Goal: Task Accomplishment & Management: Manage account settings

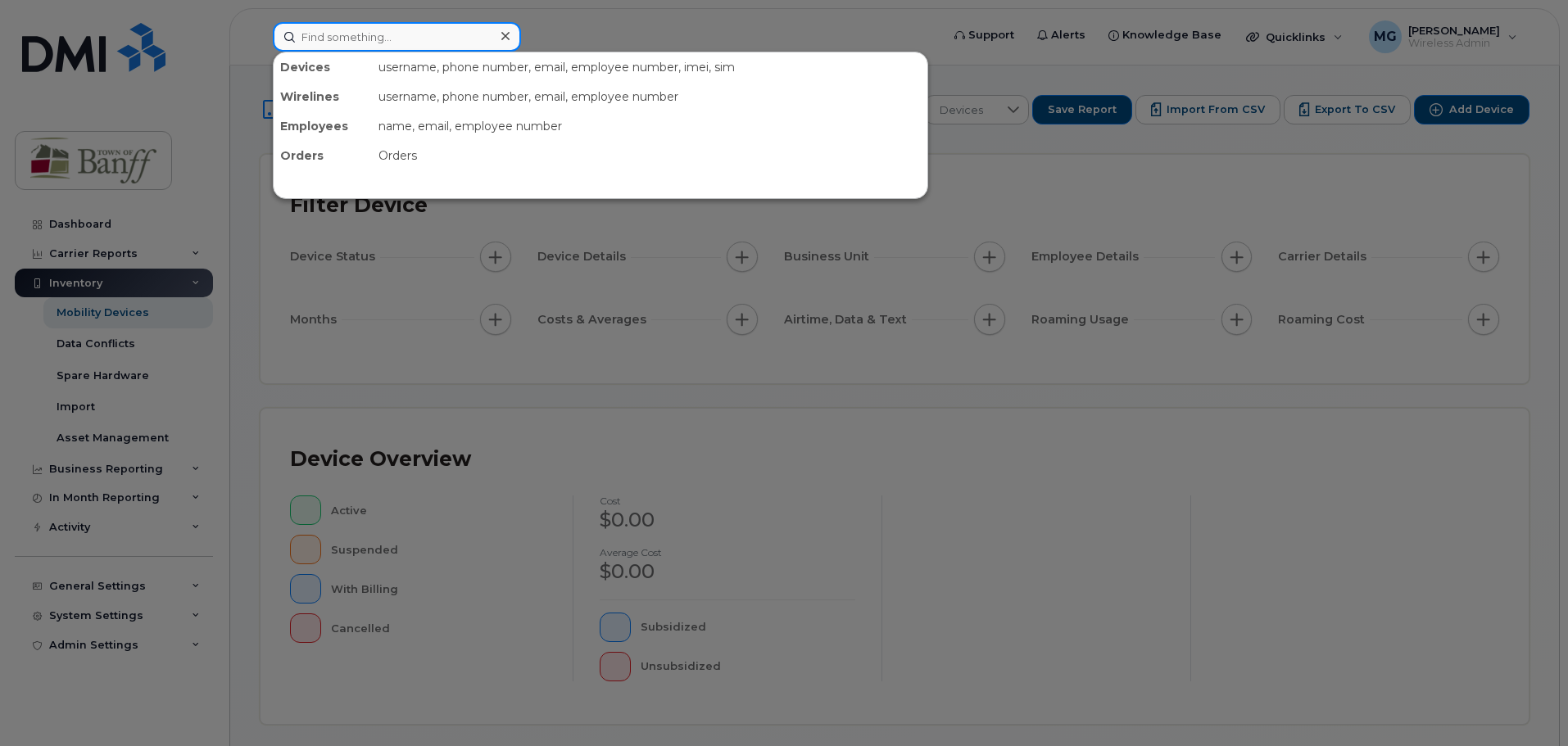
click at [349, 34] on input at bounding box center [396, 37] width 248 height 29
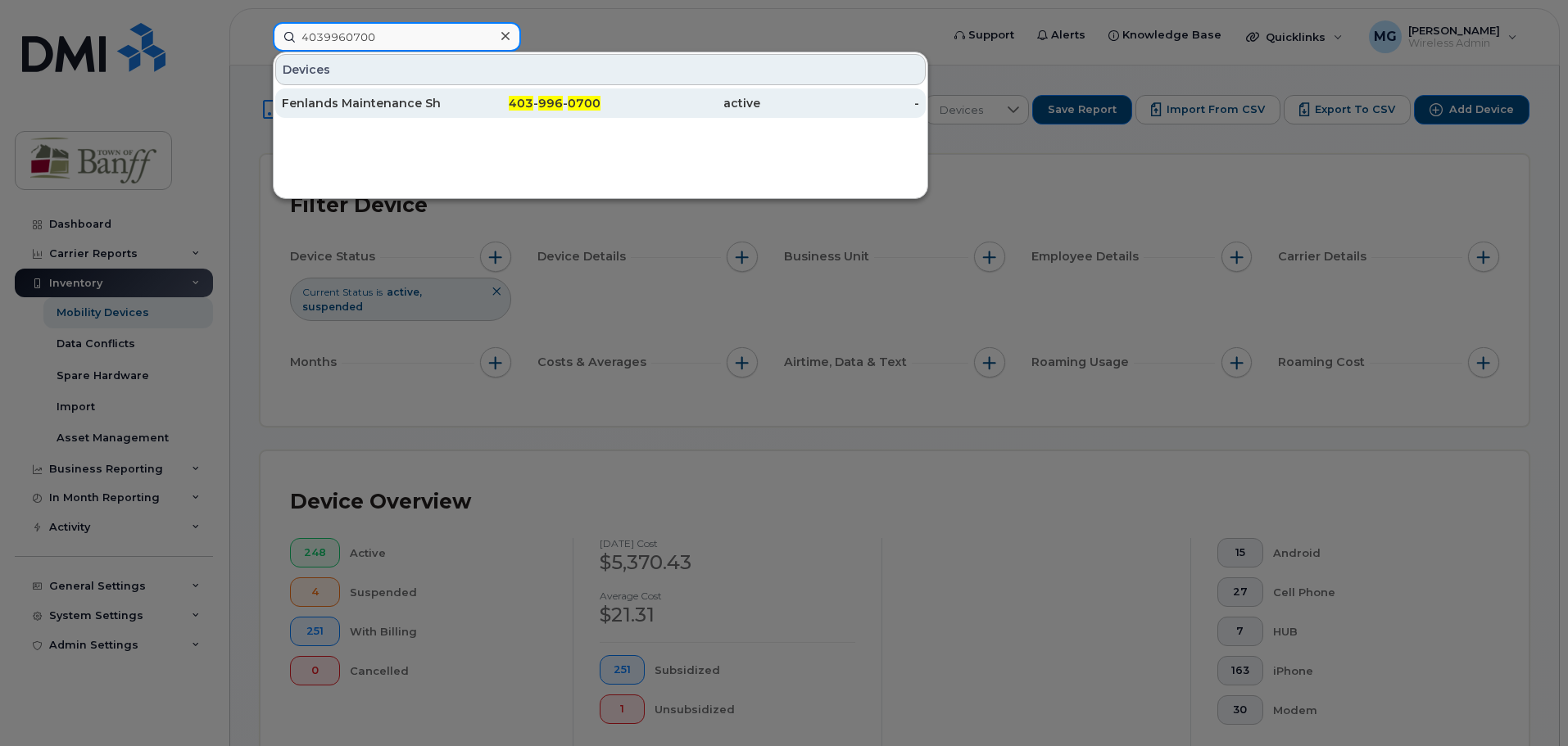
type input "4039960700"
click at [375, 106] on div "Fenlands Maintenance Shared 1" at bounding box center [362, 102] width 159 height 16
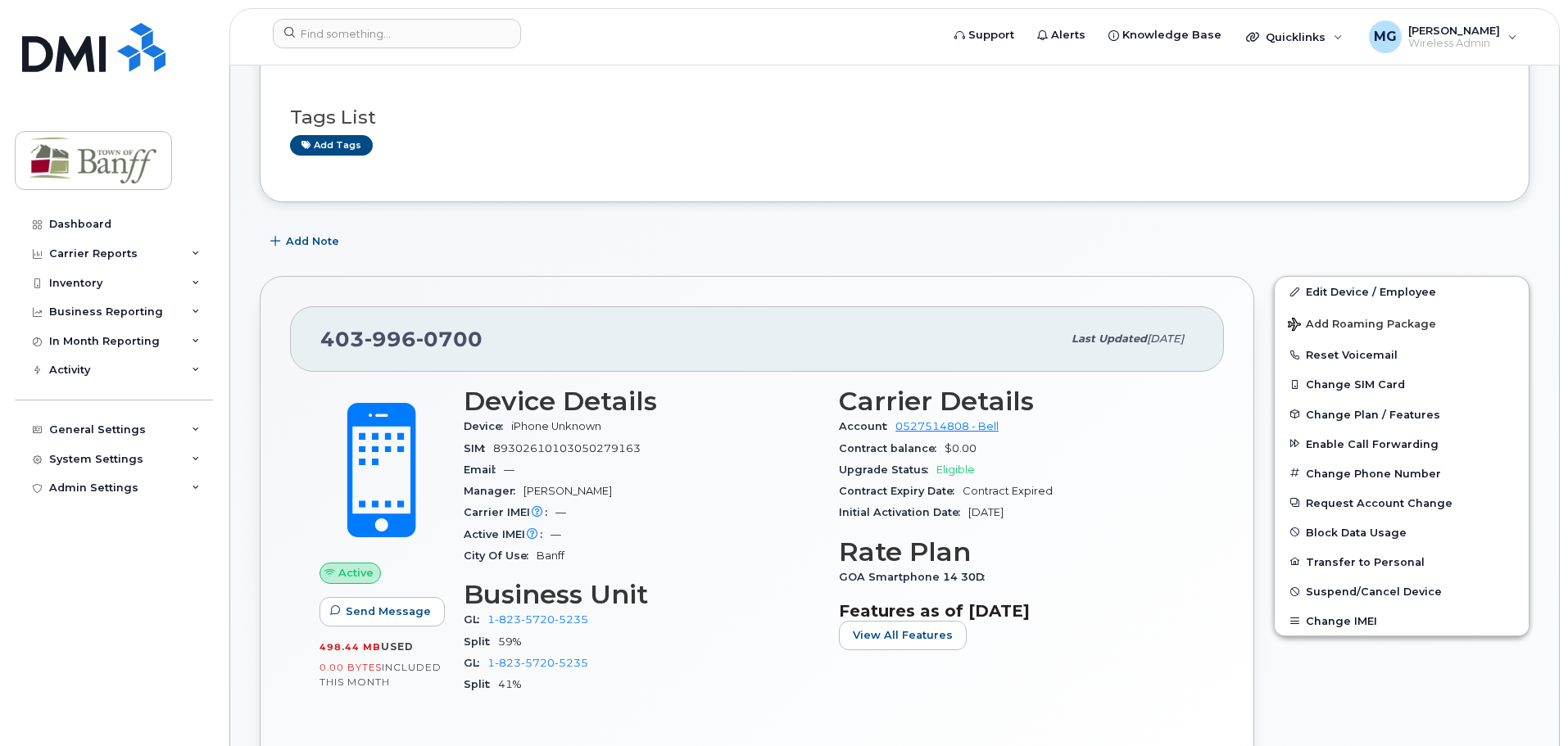
scroll to position [164, 0]
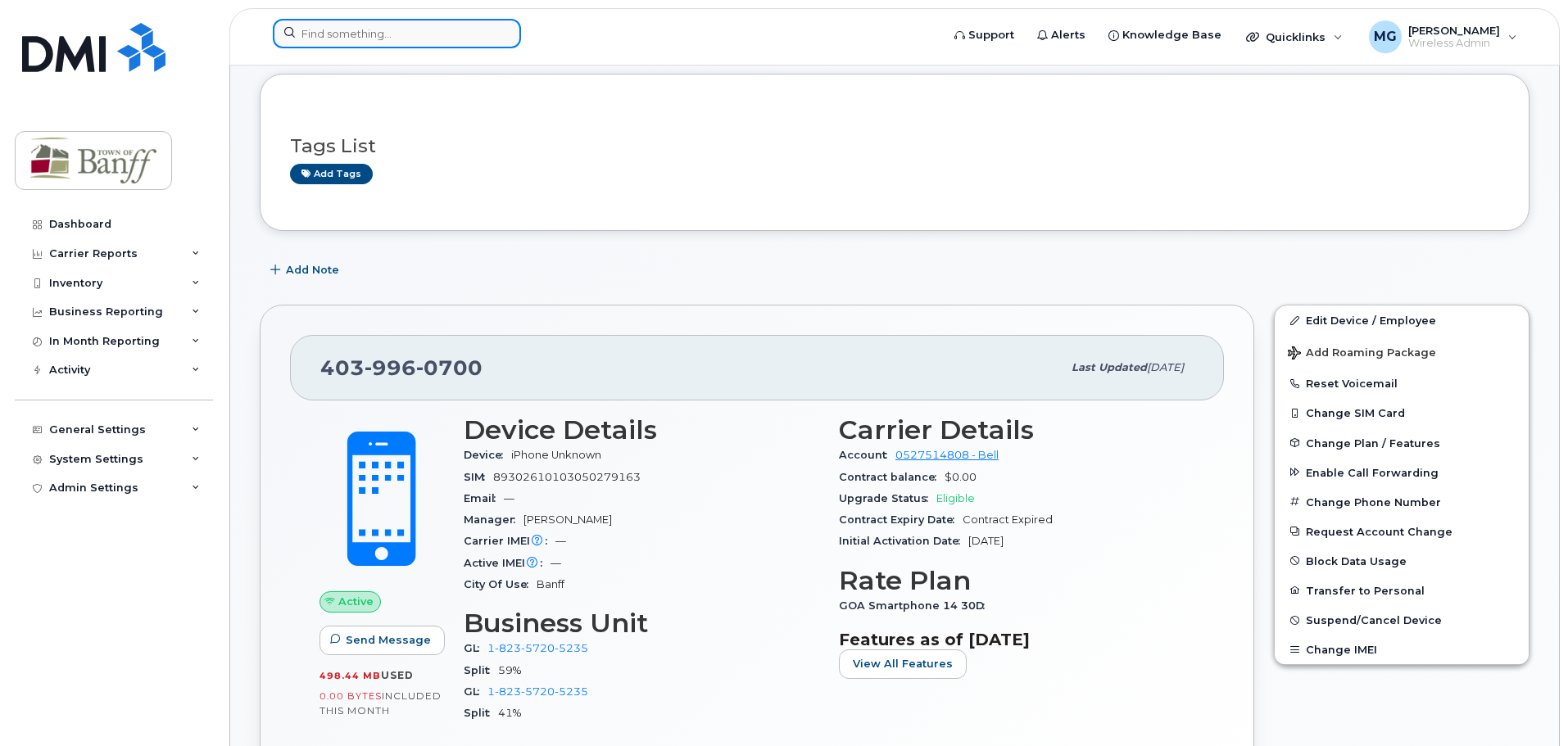
click at [395, 36] on input at bounding box center [396, 33] width 248 height 29
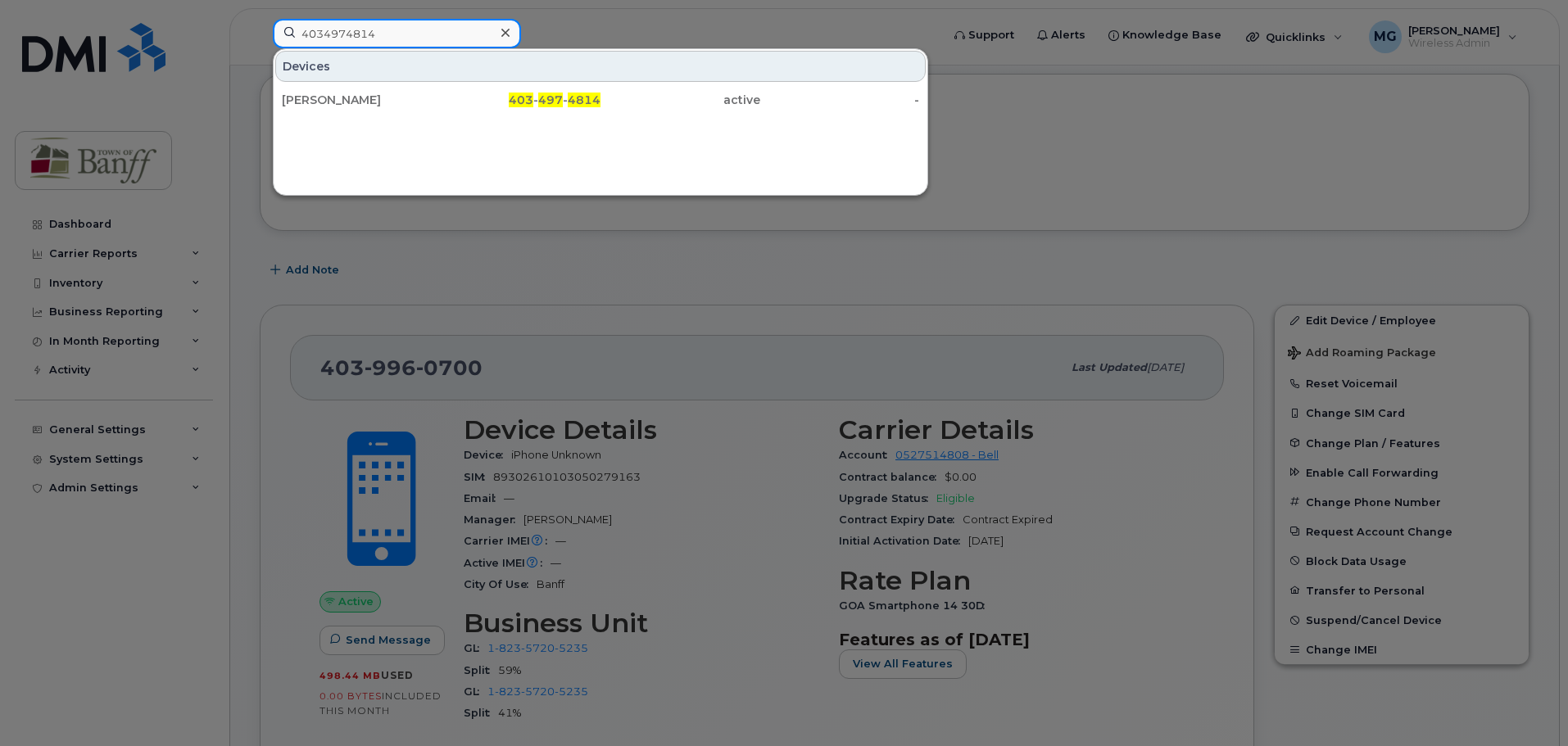
type input "4034974814"
click at [643, 283] on div at bounding box center [784, 373] width 1568 height 746
click at [413, 27] on input "4034974814" at bounding box center [396, 33] width 248 height 29
drag, startPoint x: 413, startPoint y: 27, endPoint x: 239, endPoint y: 38, distance: 174.3
click at [260, 38] on div "4034974814 Devices Ralph Mac Phail 403 - 497 - 4814 active -" at bounding box center [601, 37] width 683 height 36
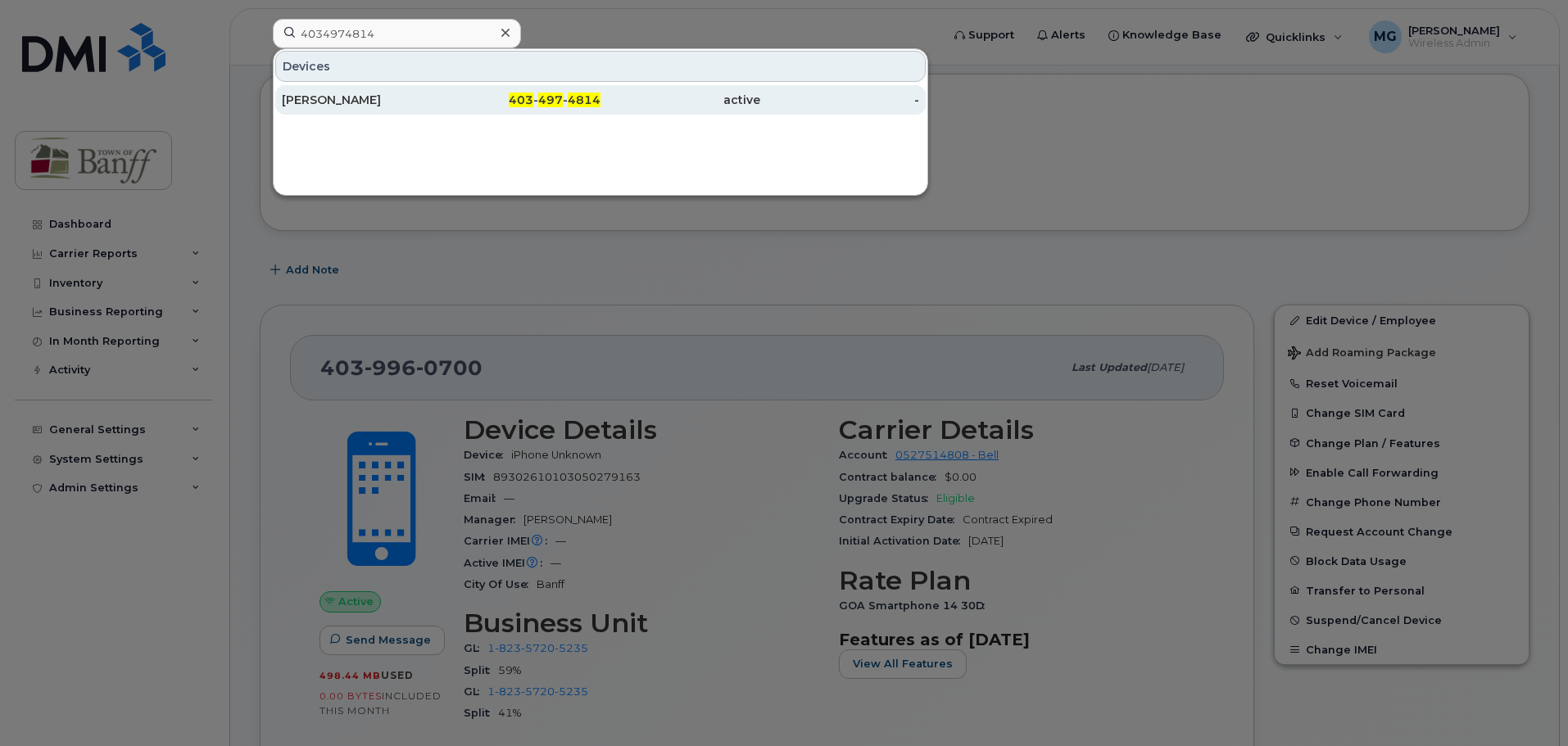
click at [355, 100] on div "[PERSON_NAME]" at bounding box center [362, 99] width 159 height 16
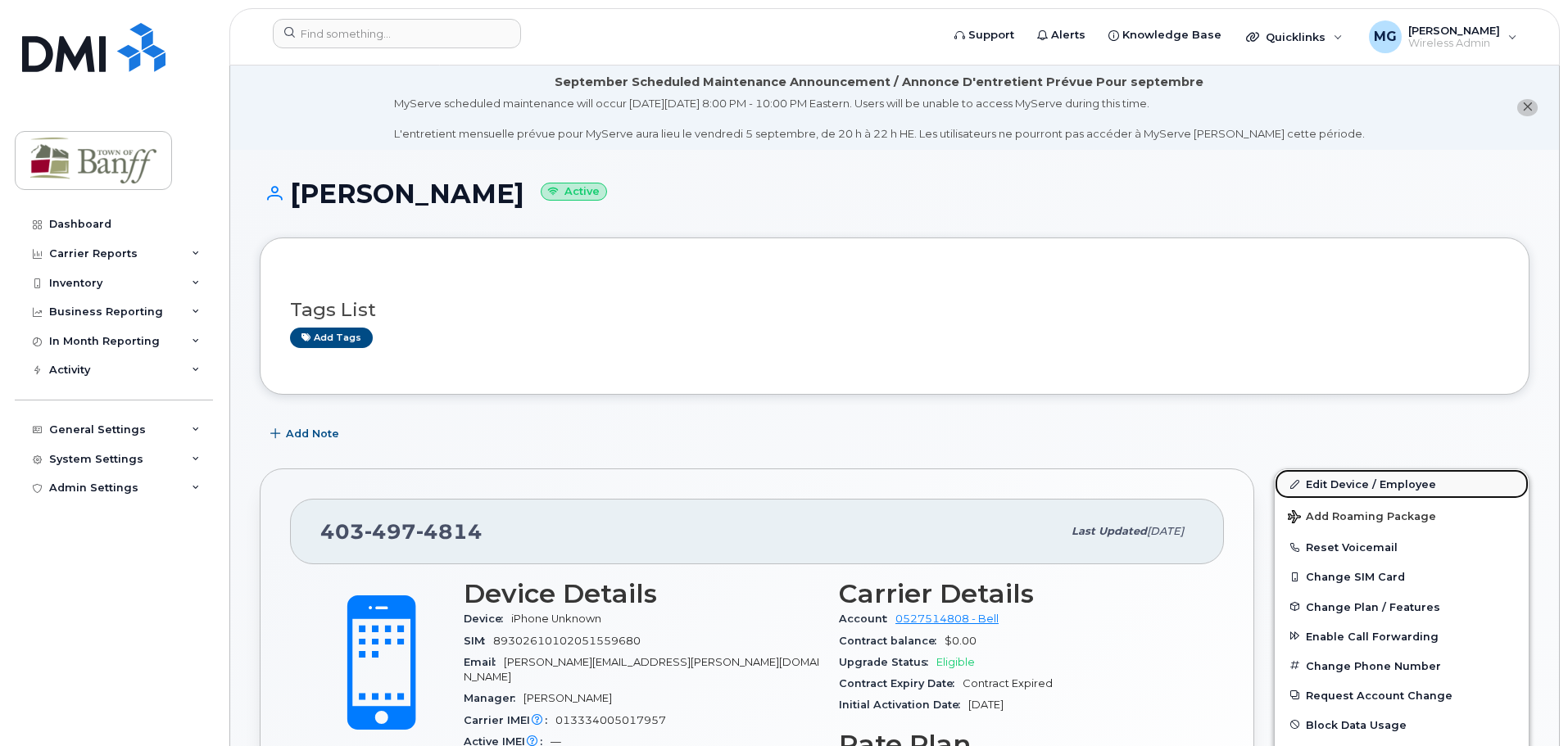
click at [1323, 485] on link "Edit Device / Employee" at bounding box center [1401, 484] width 254 height 29
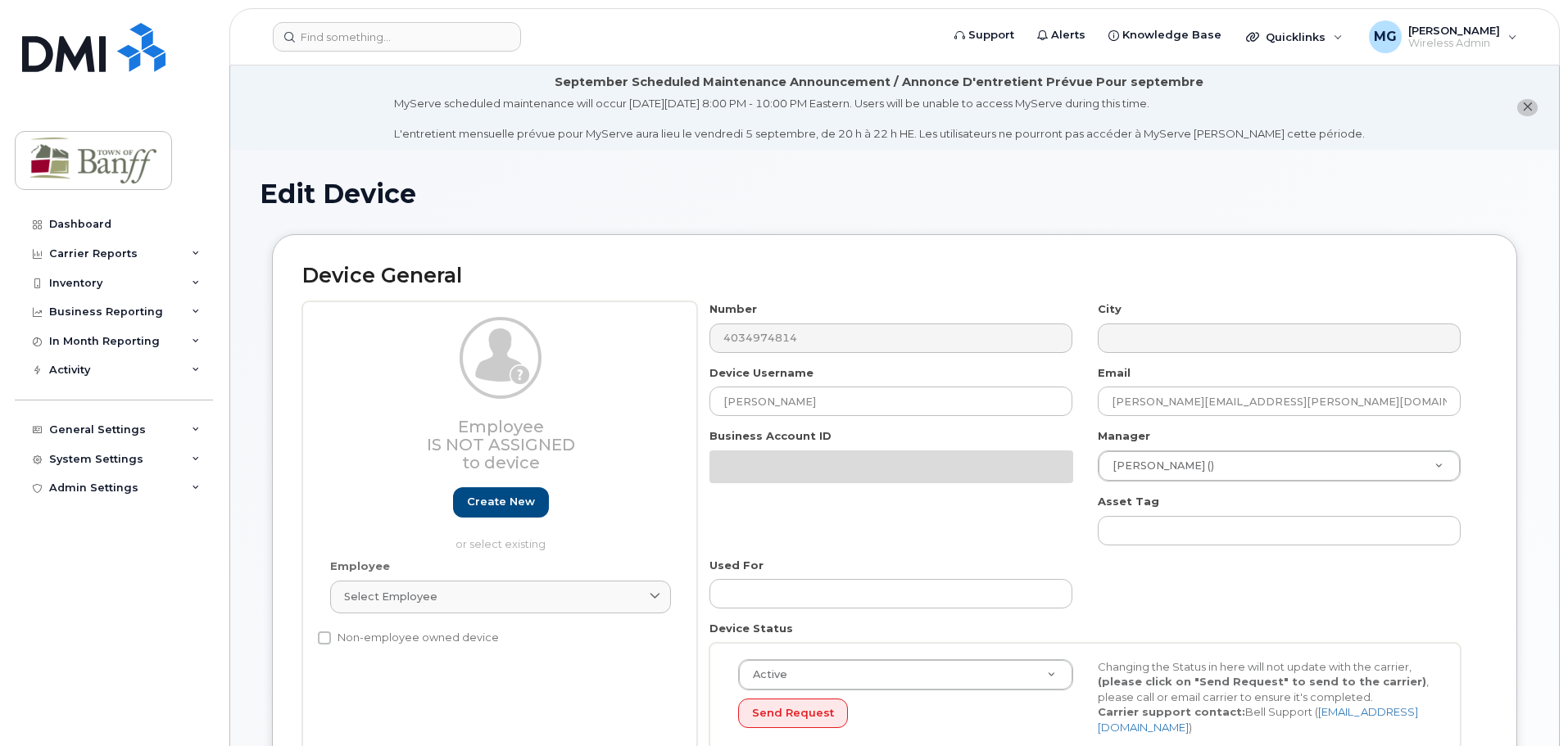
select select "7590689"
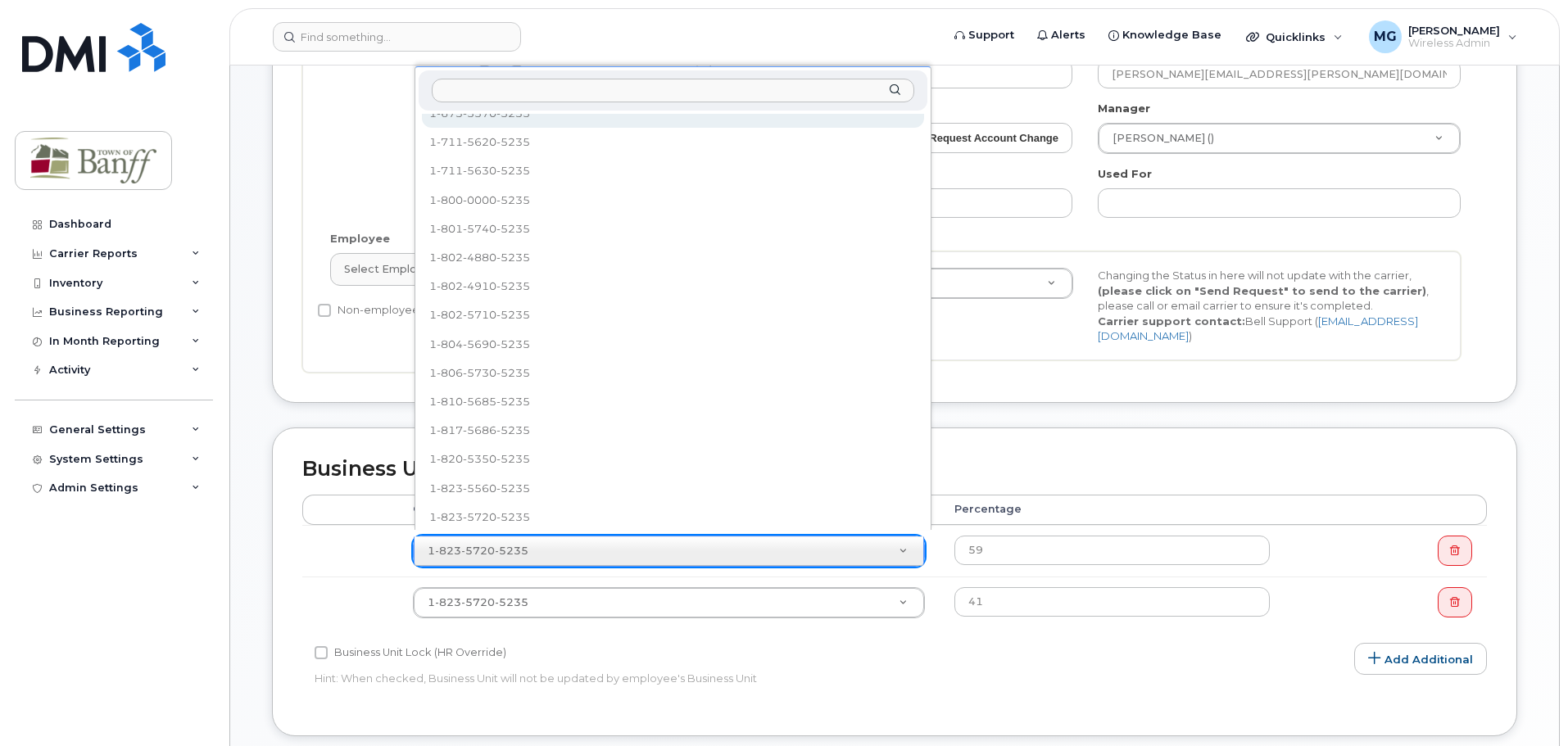
scroll to position [1328, 0]
click at [514, 86] on input "text" at bounding box center [673, 90] width 483 height 23
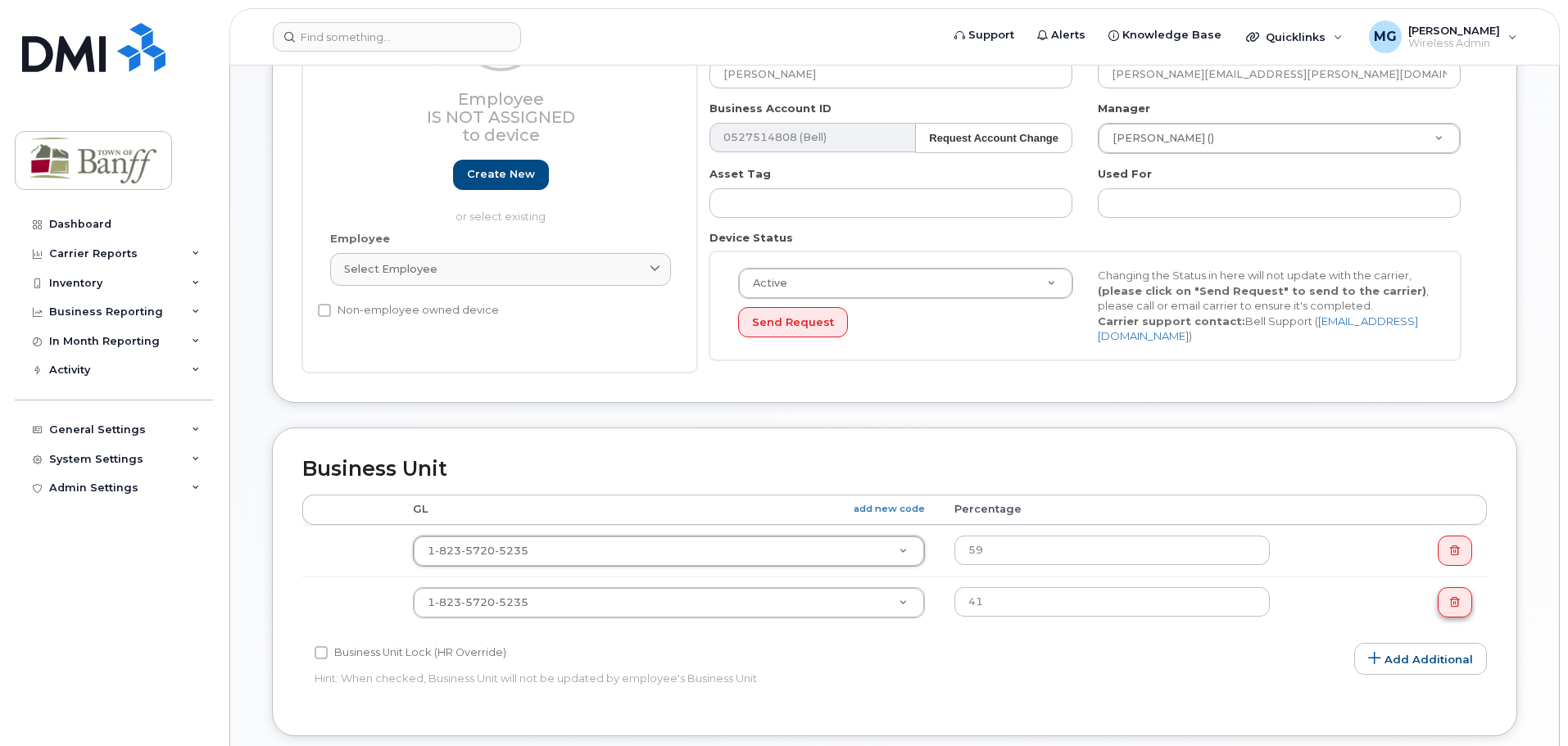
click at [1470, 595] on link at bounding box center [1455, 603] width 35 height 31
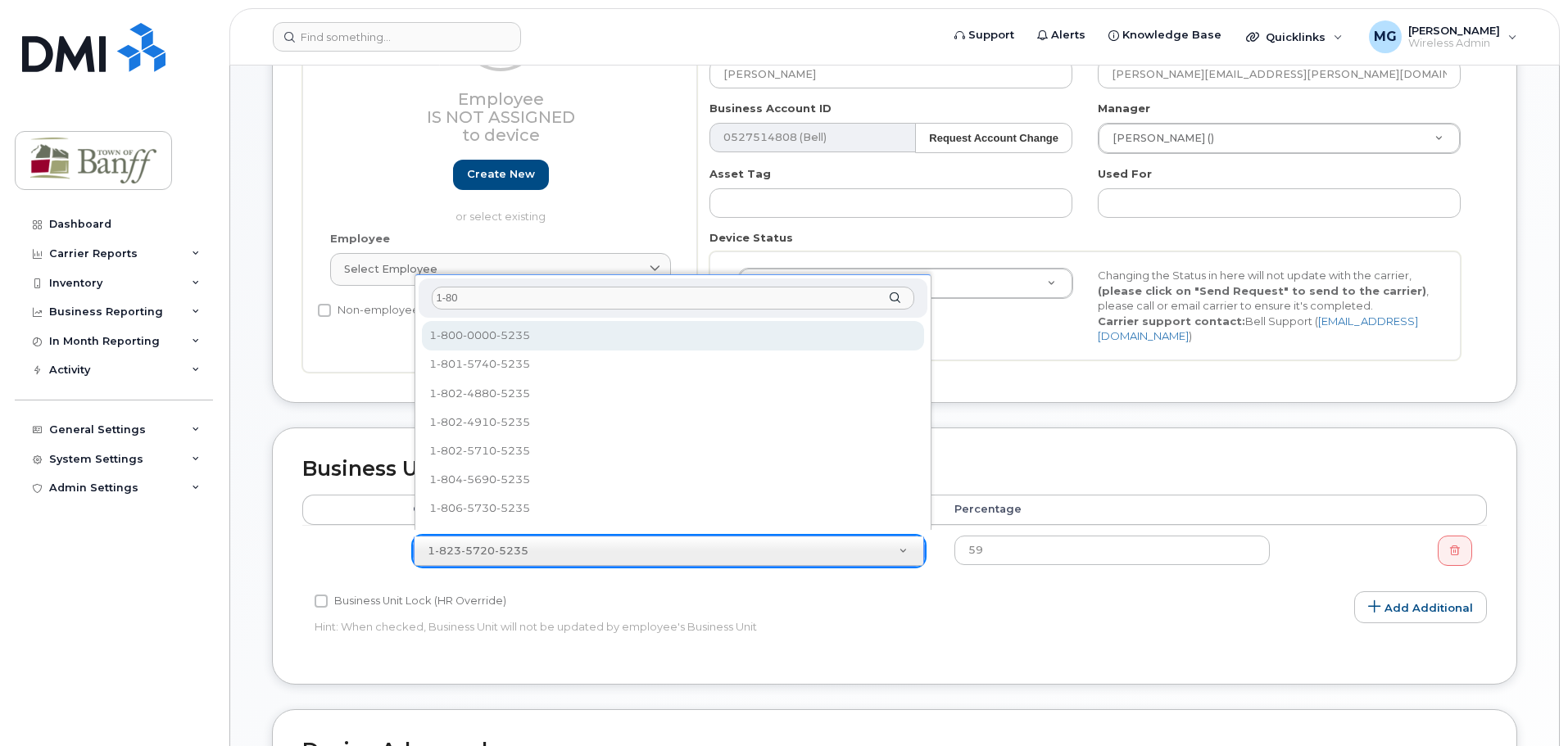
type input "1-801"
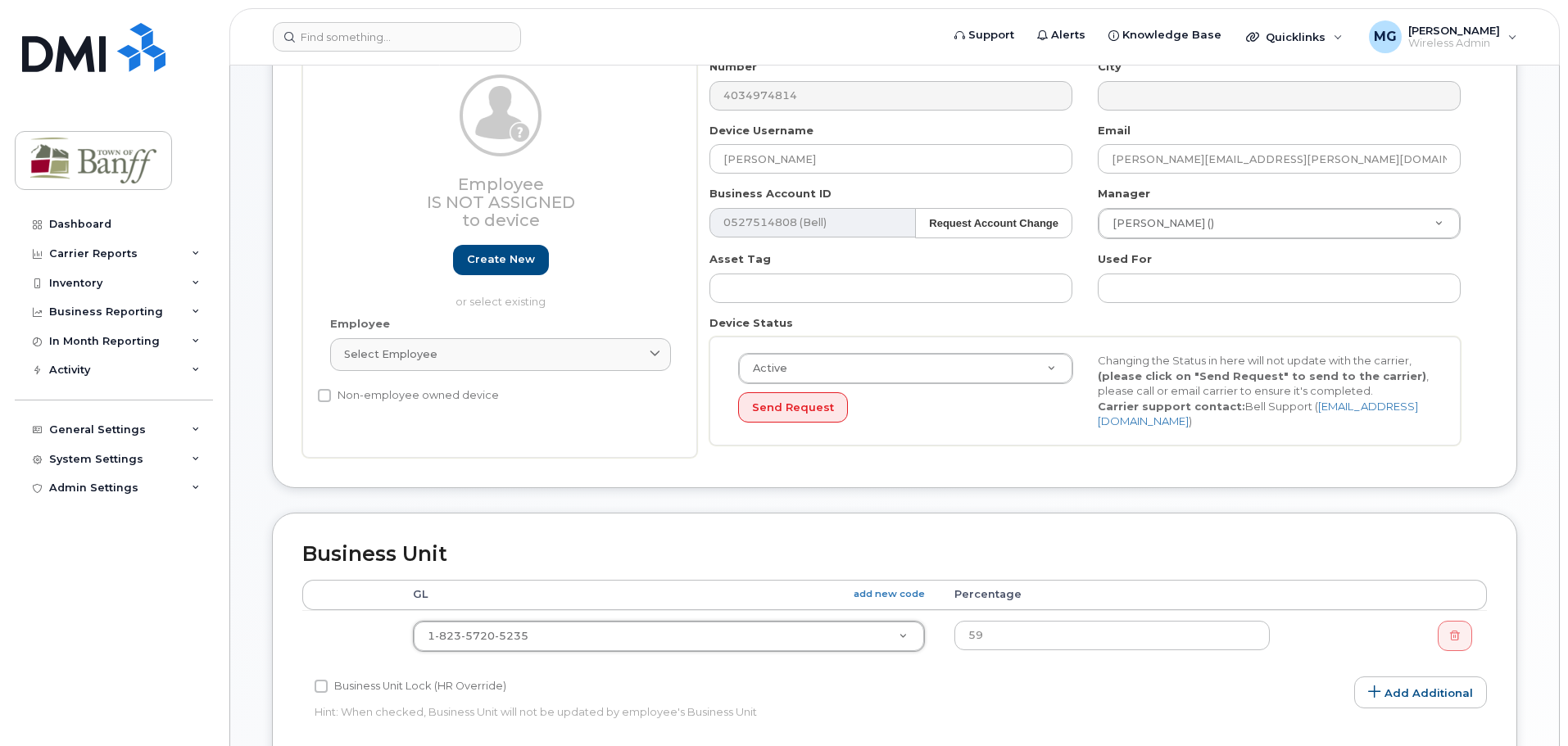
scroll to position [246, 0]
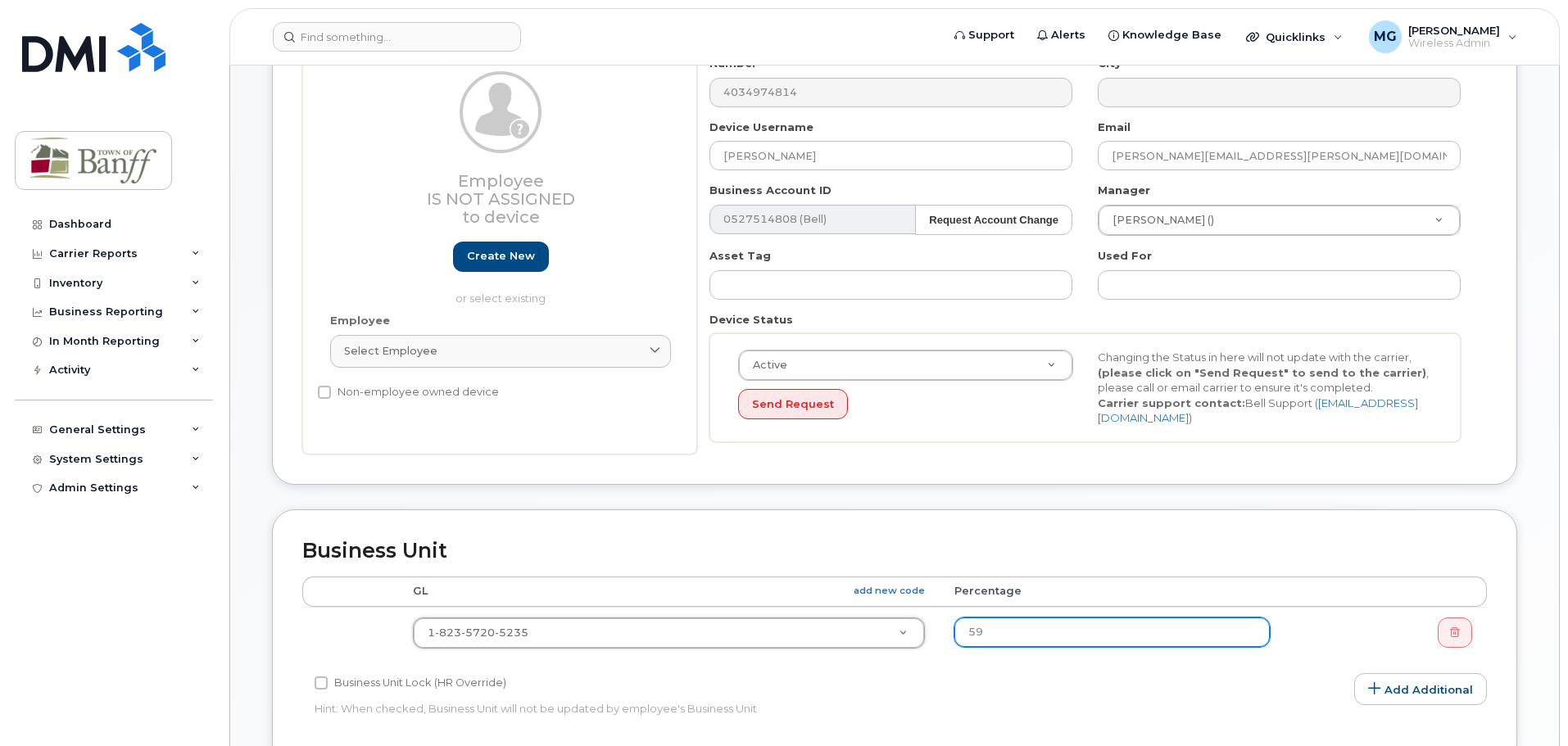
click at [1021, 629] on input "59" at bounding box center [1112, 632] width 316 height 29
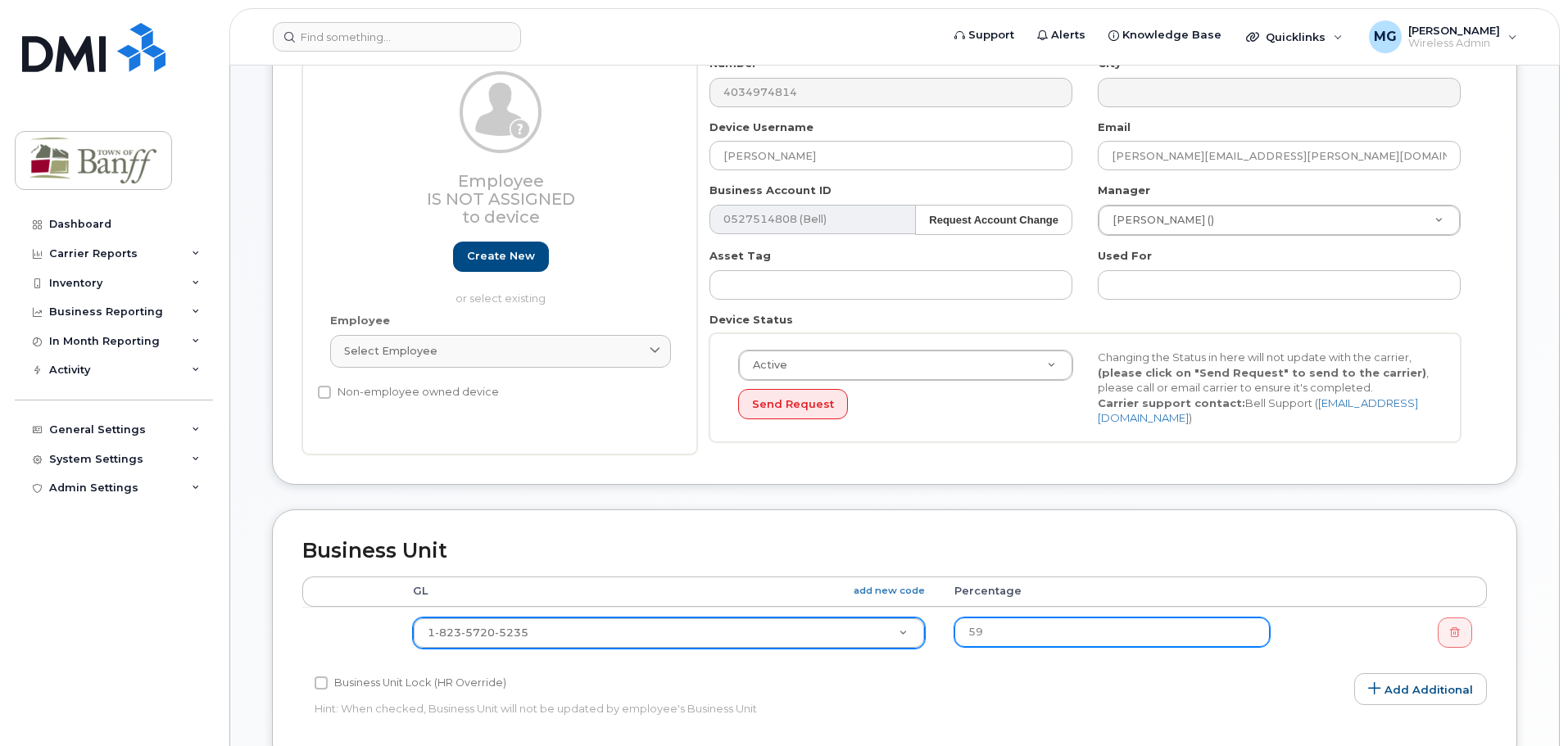
drag, startPoint x: 907, startPoint y: 628, endPoint x: 771, endPoint y: 613, distance: 136.8
click at [771, 613] on tr "1-823-5720-5235 1-100-5000-5235 1-222-5000-5235 1-226-5120-5235 1-230-5130-5235…" at bounding box center [895, 633] width 1185 height 52
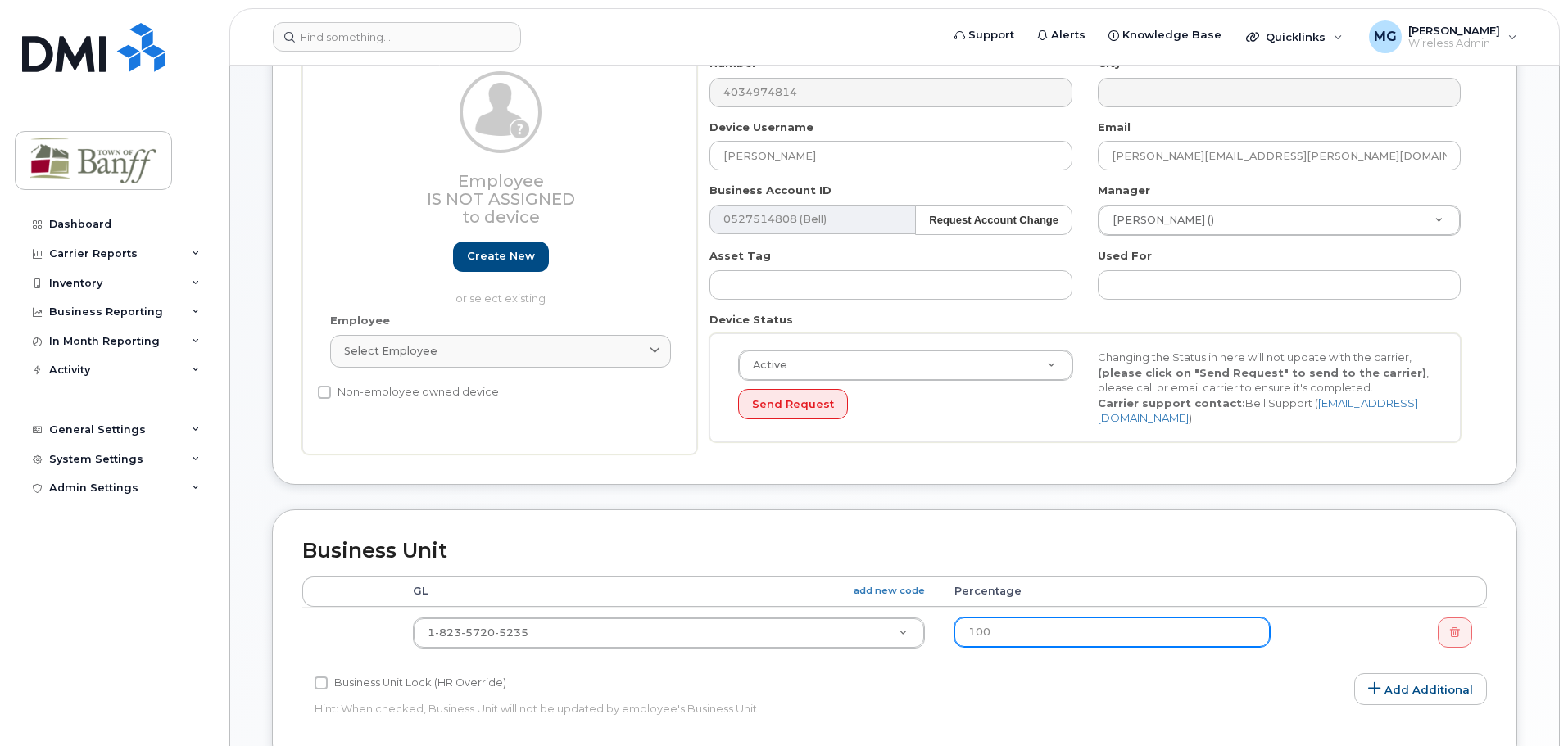
type input "100"
click at [1314, 512] on div "Business Unit Accounting Categories Rules Accounting categories percentages mus…" at bounding box center [894, 638] width 1246 height 257
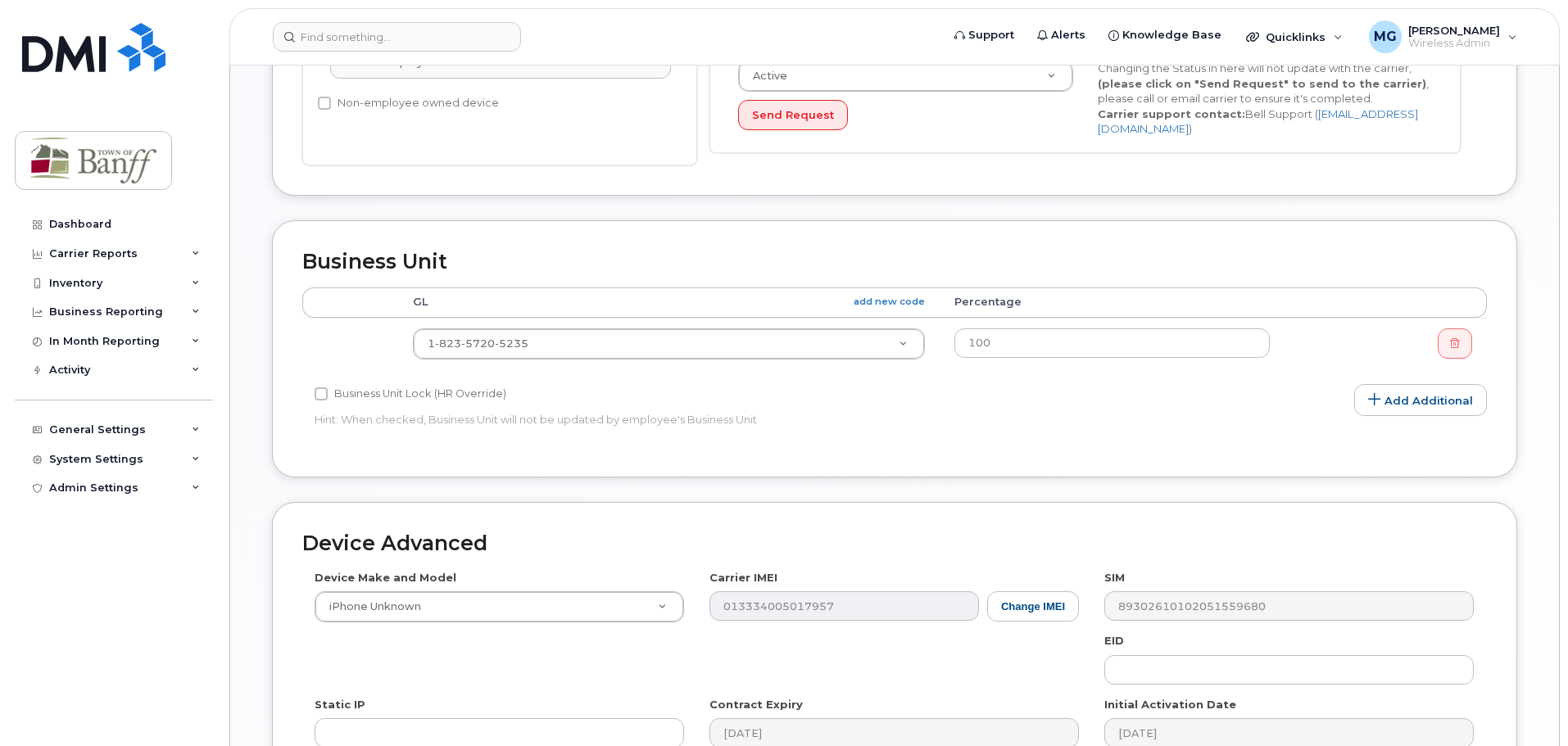
scroll to position [773, 0]
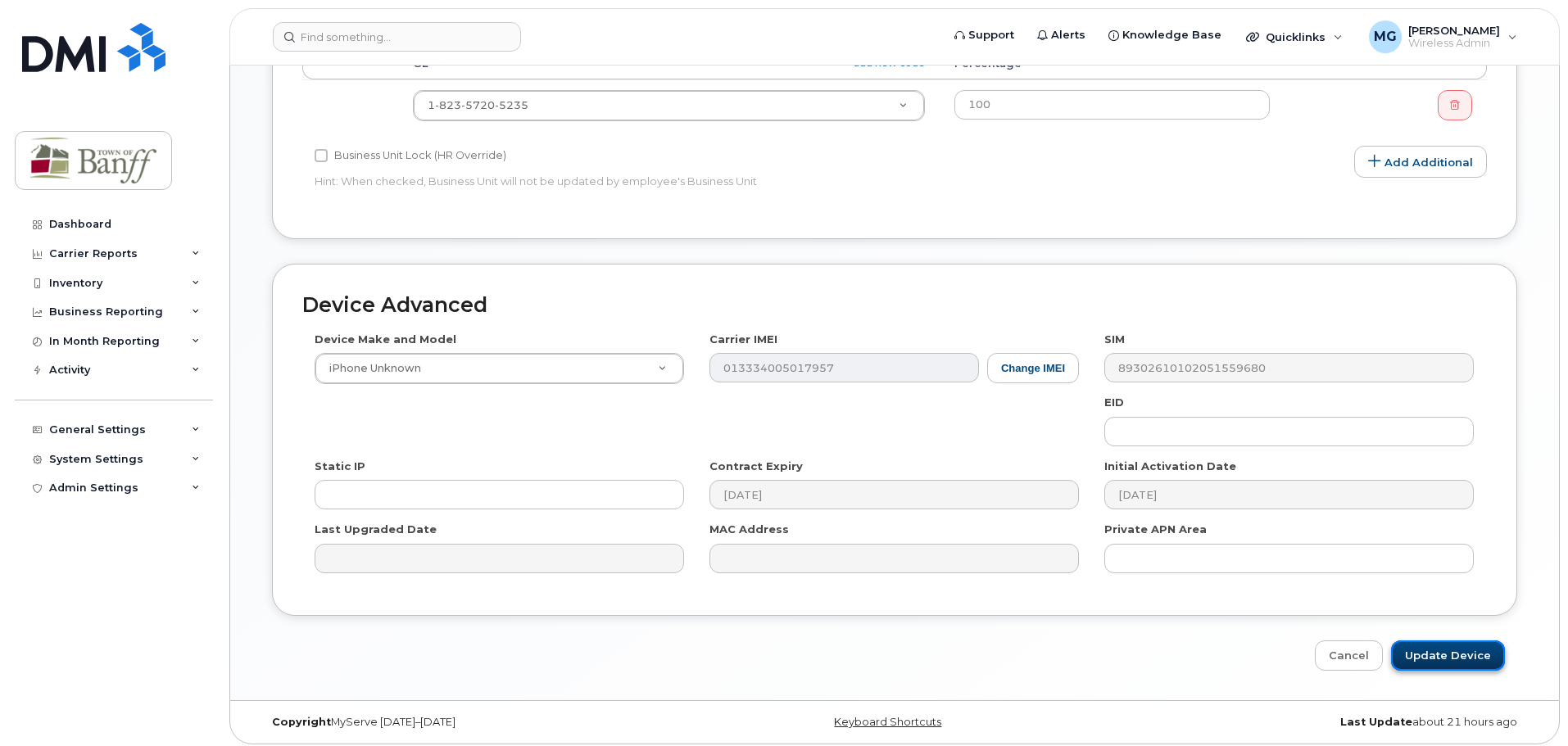
click at [1428, 649] on input "Update Device" at bounding box center [1447, 656] width 113 height 30
type input "Saving..."
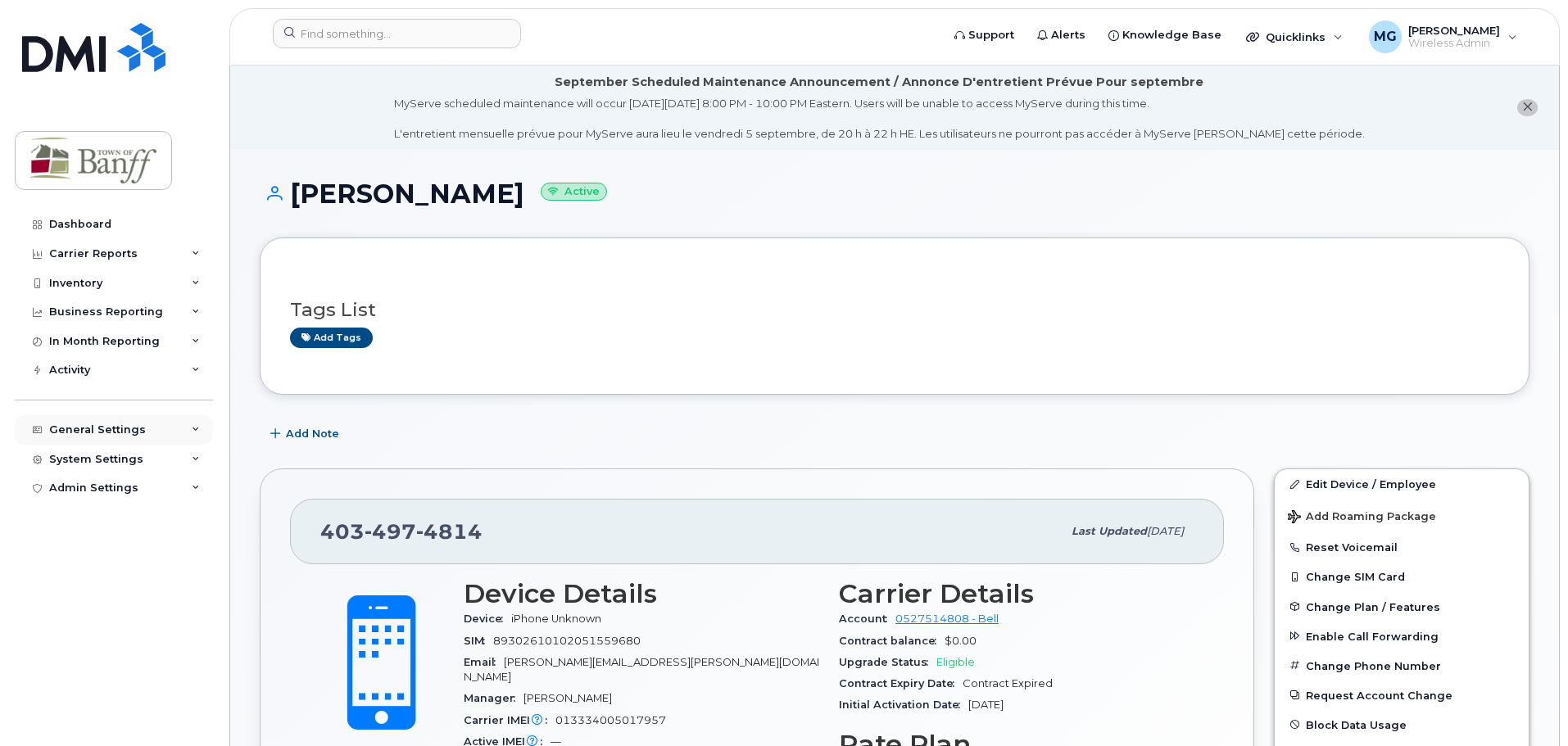
click at [204, 429] on div "General Settings" at bounding box center [114, 429] width 199 height 29
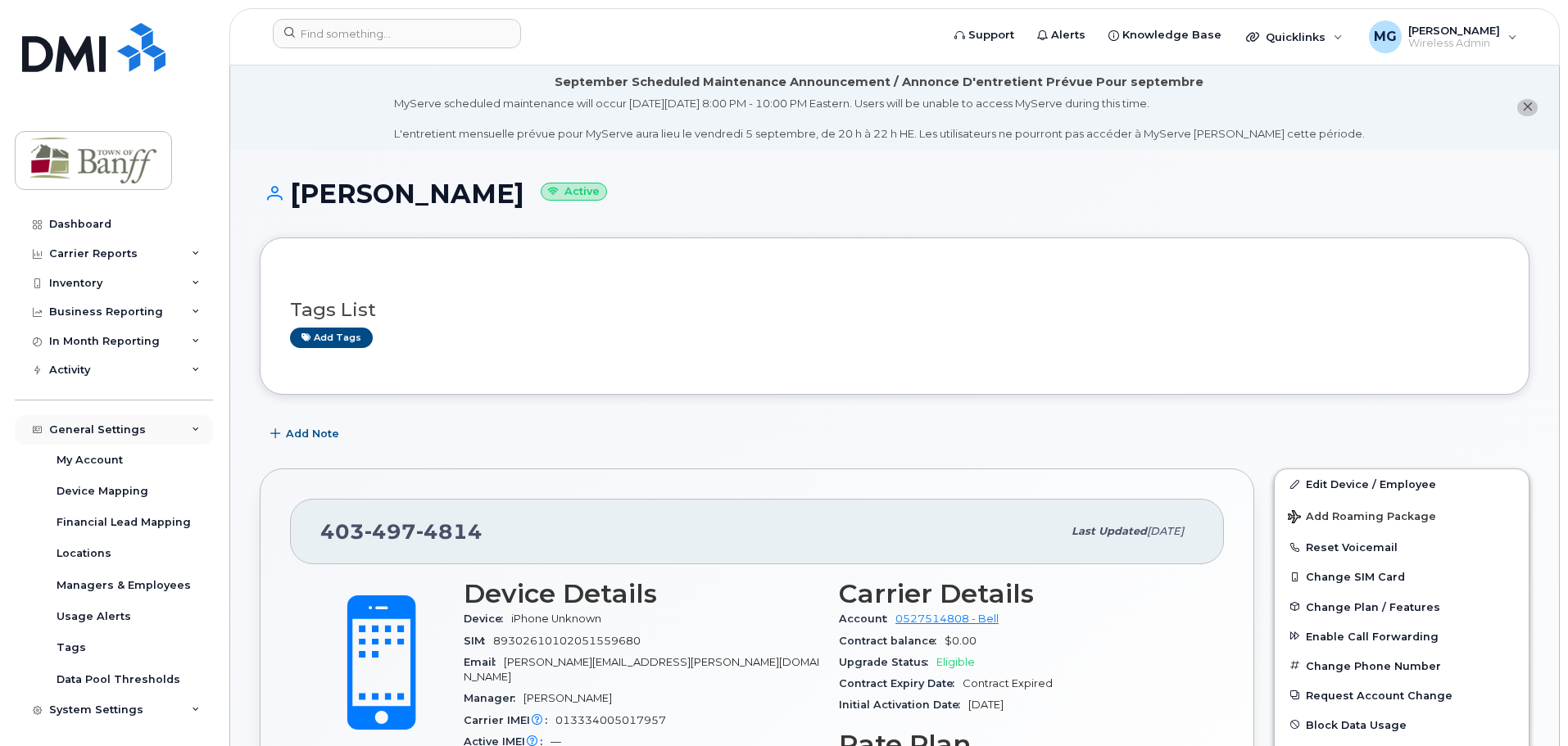
click at [198, 431] on div "General Settings" at bounding box center [114, 429] width 199 height 29
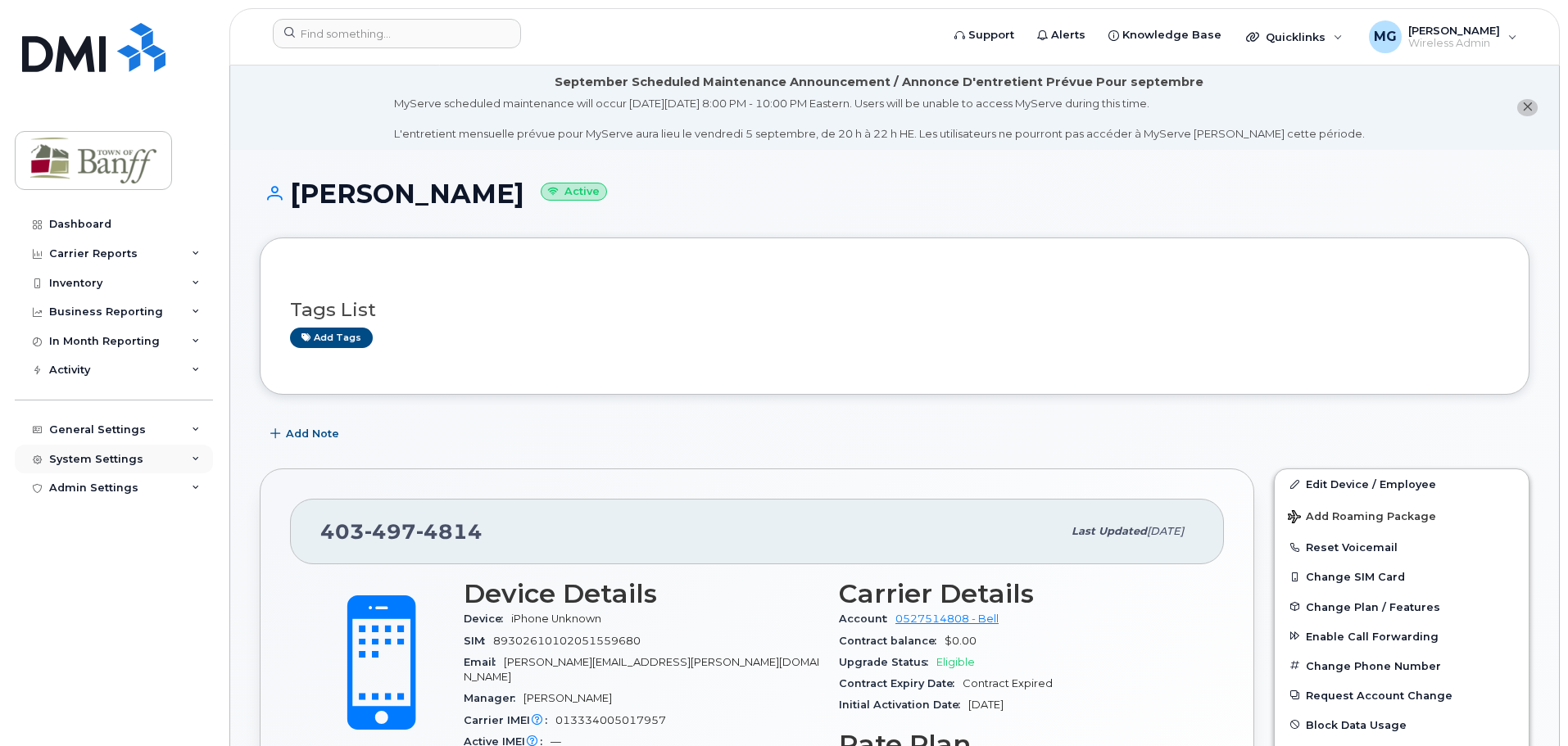
click at [194, 464] on div "System Settings" at bounding box center [114, 459] width 199 height 29
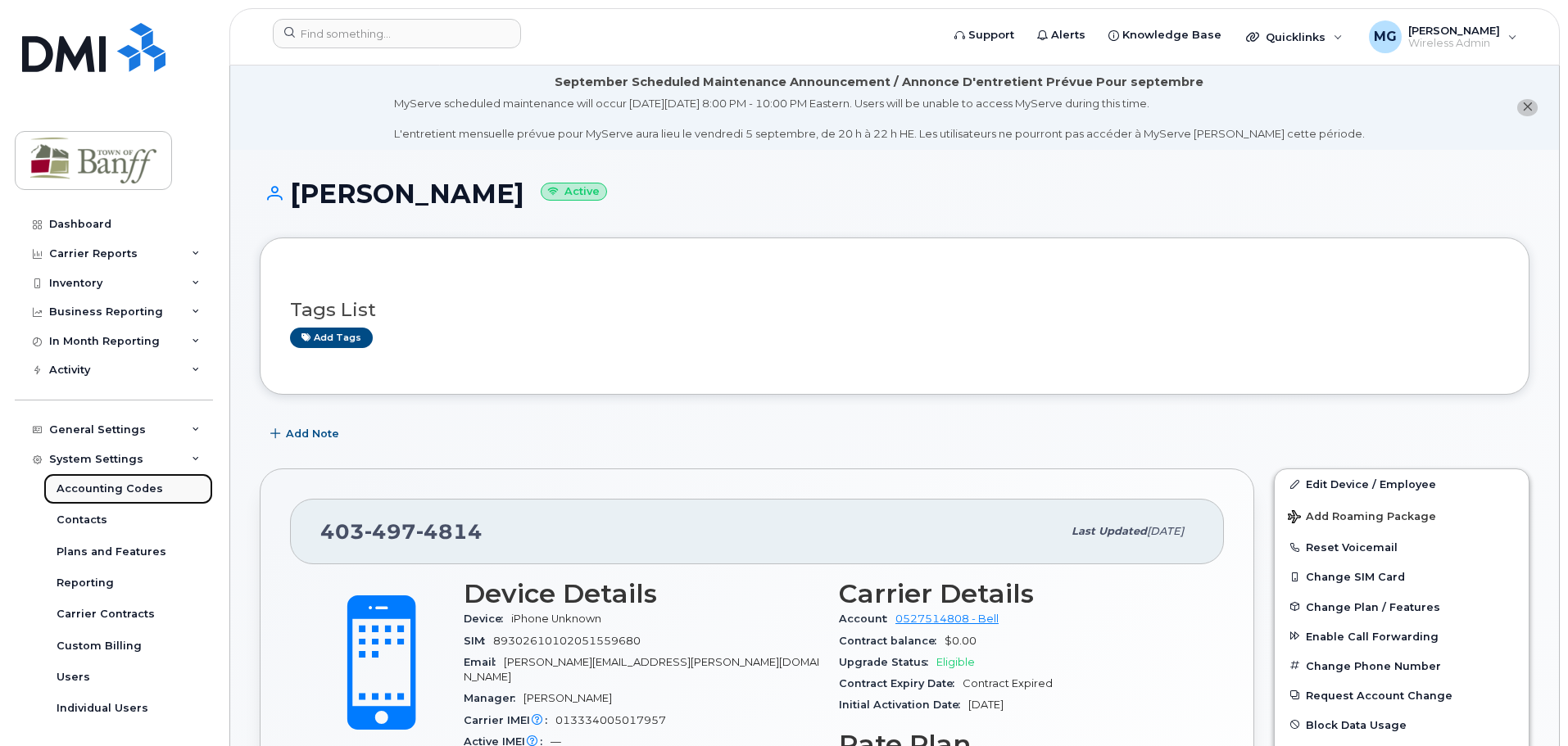
click at [130, 482] on div "Accounting Codes" at bounding box center [110, 489] width 107 height 15
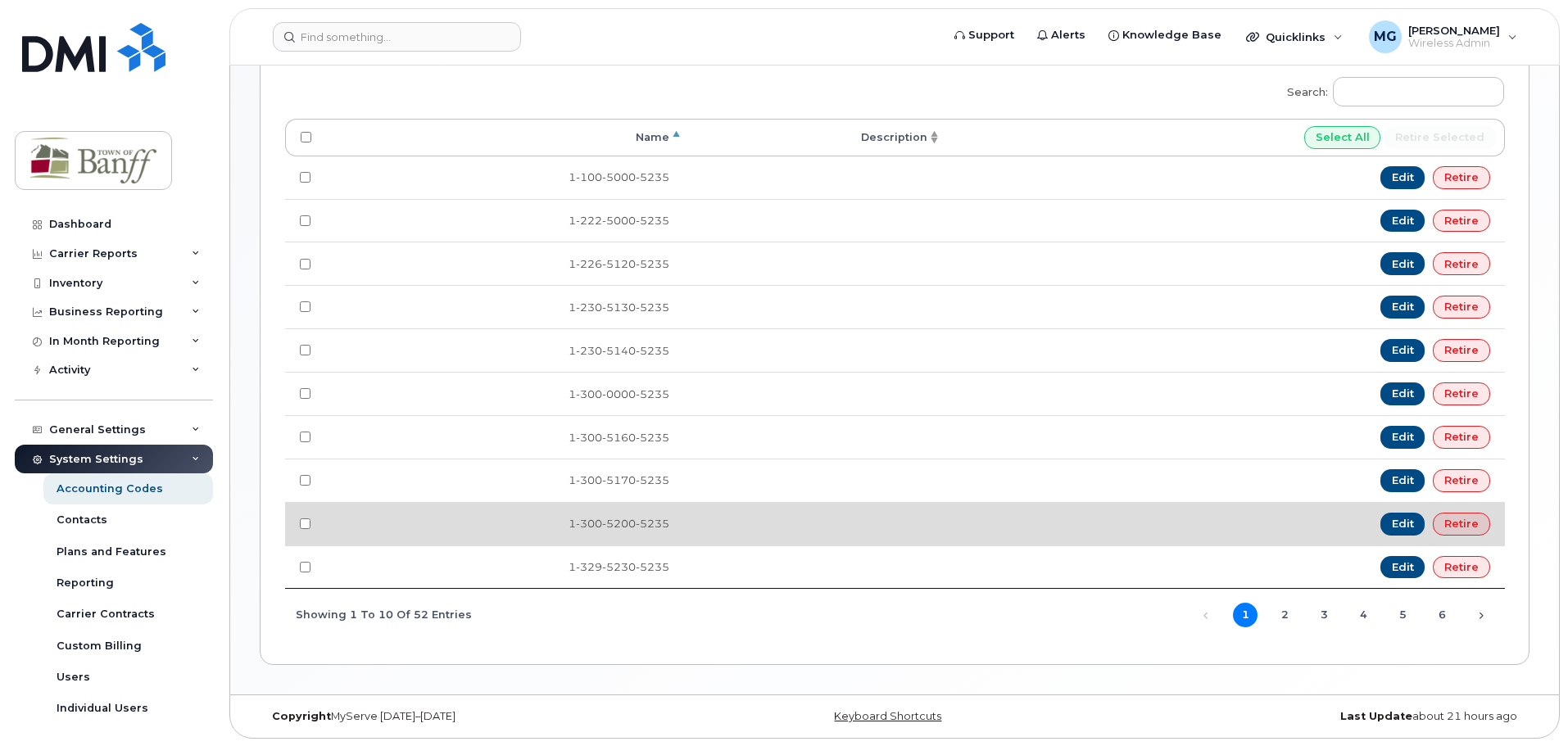
scroll to position [395, 0]
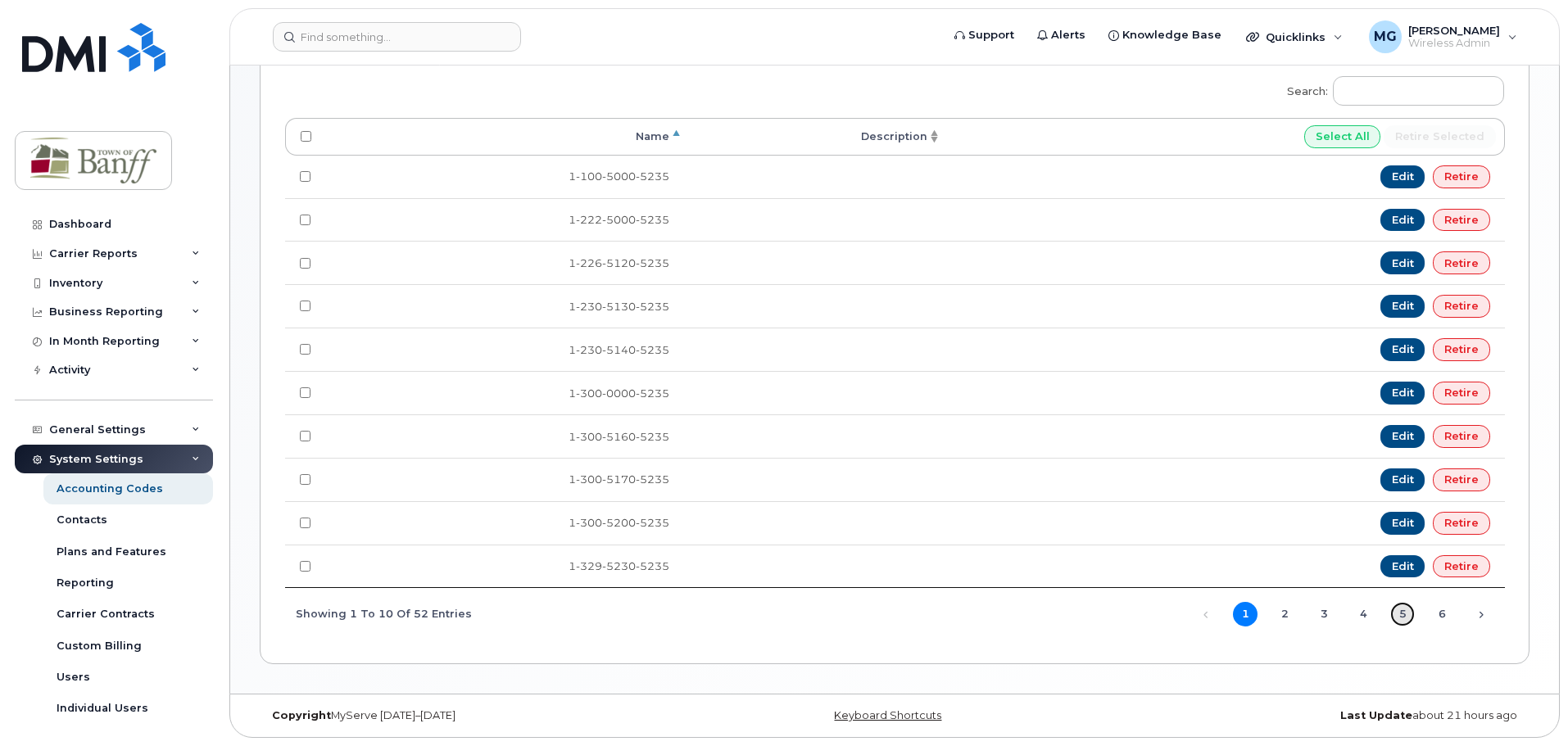
click at [1401, 619] on link "5" at bounding box center [1402, 614] width 24 height 24
click at [1369, 619] on link "4" at bounding box center [1363, 614] width 24 height 24
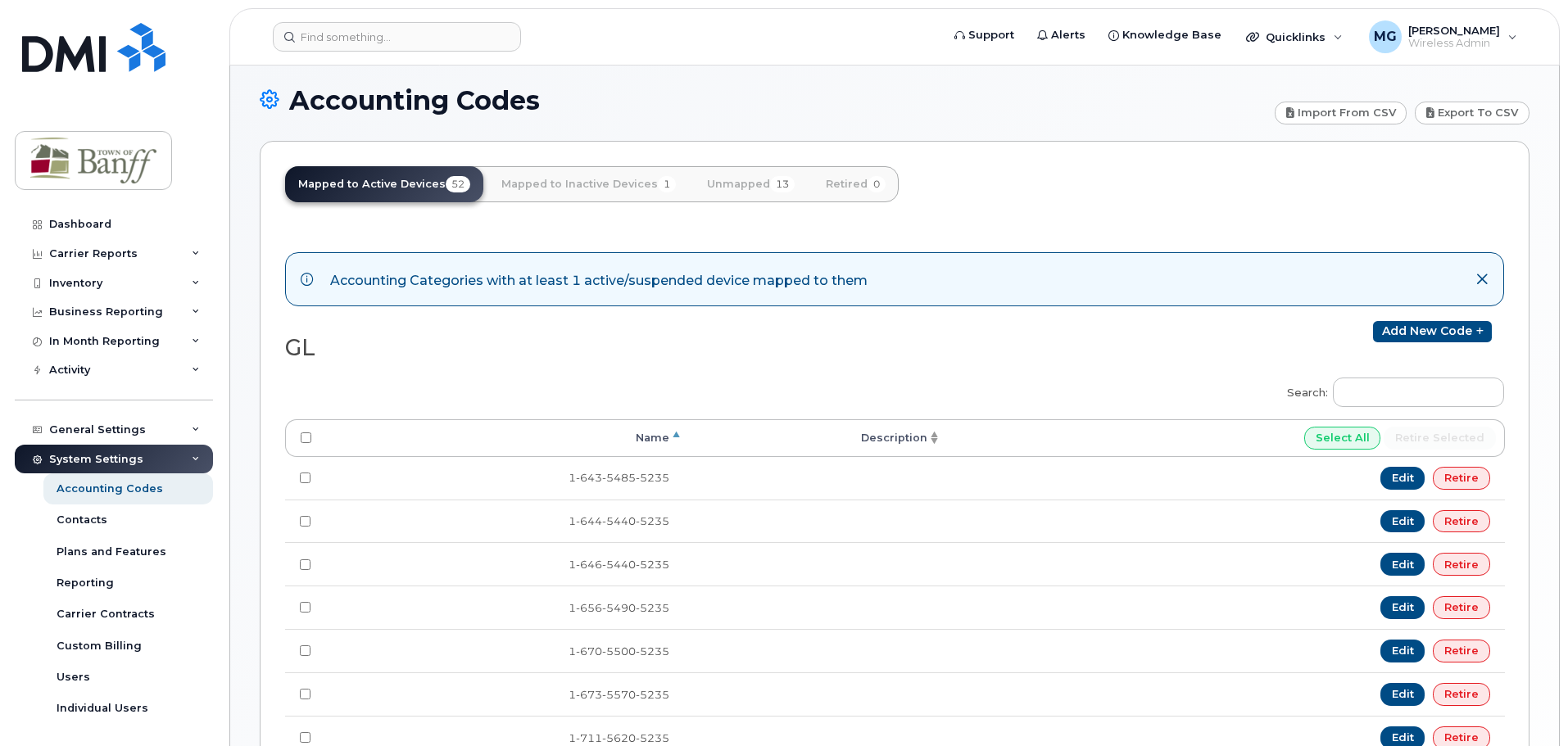
scroll to position [67, 0]
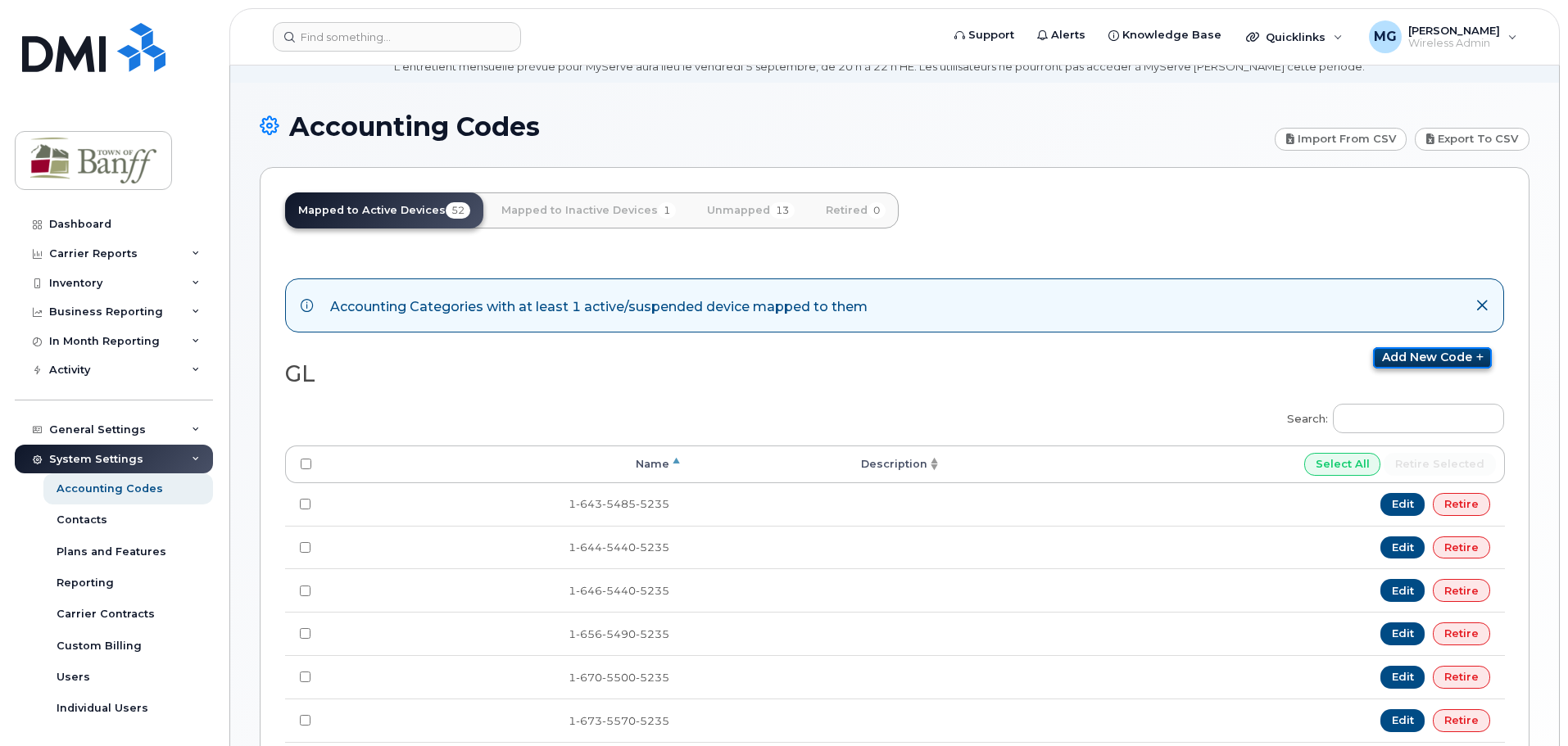
click at [1418, 358] on link "Add new code" at bounding box center [1432, 358] width 119 height 22
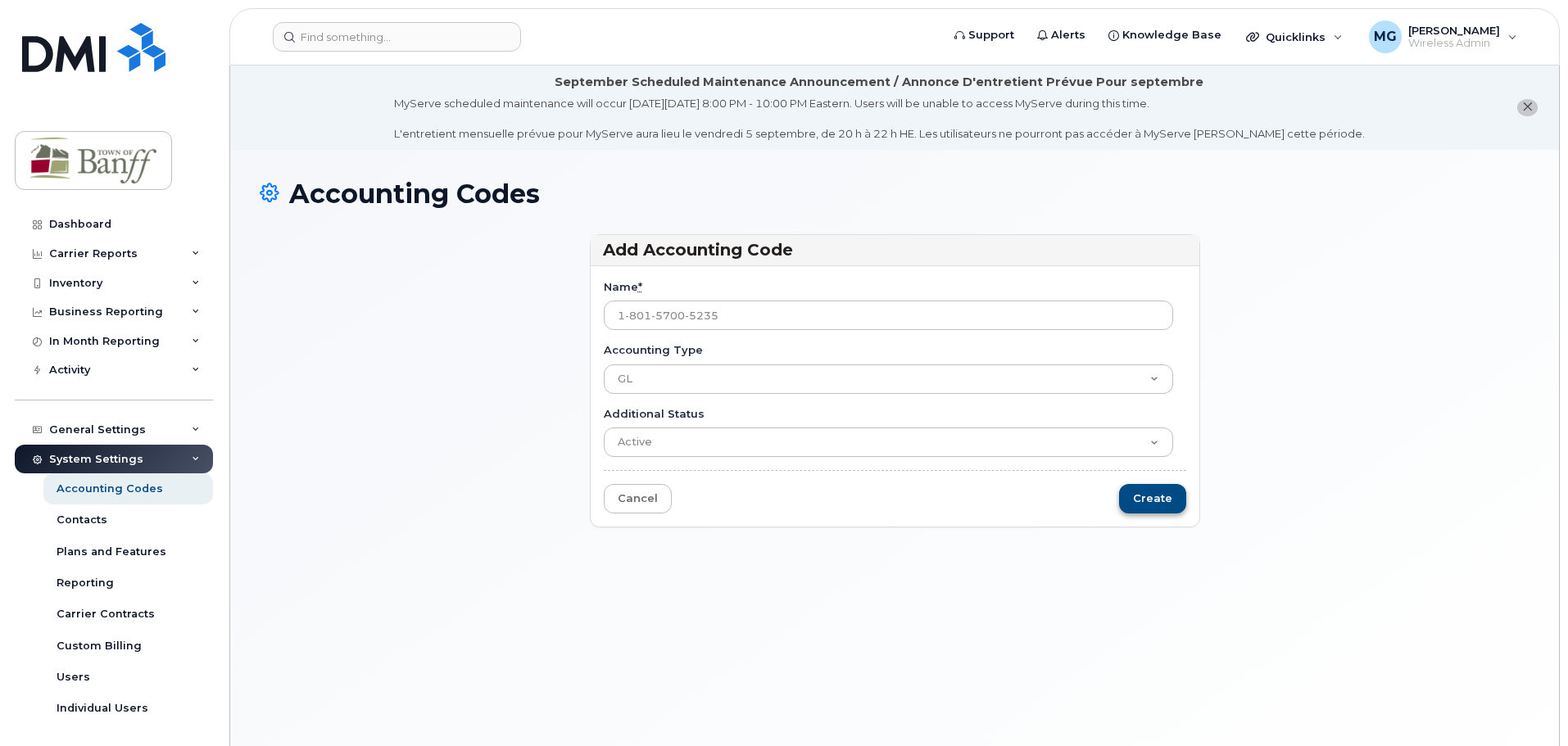
type input "1-801-5700-5235"
click at [1141, 500] on input "Create" at bounding box center [1153, 500] width 67 height 30
type input "Saving..."
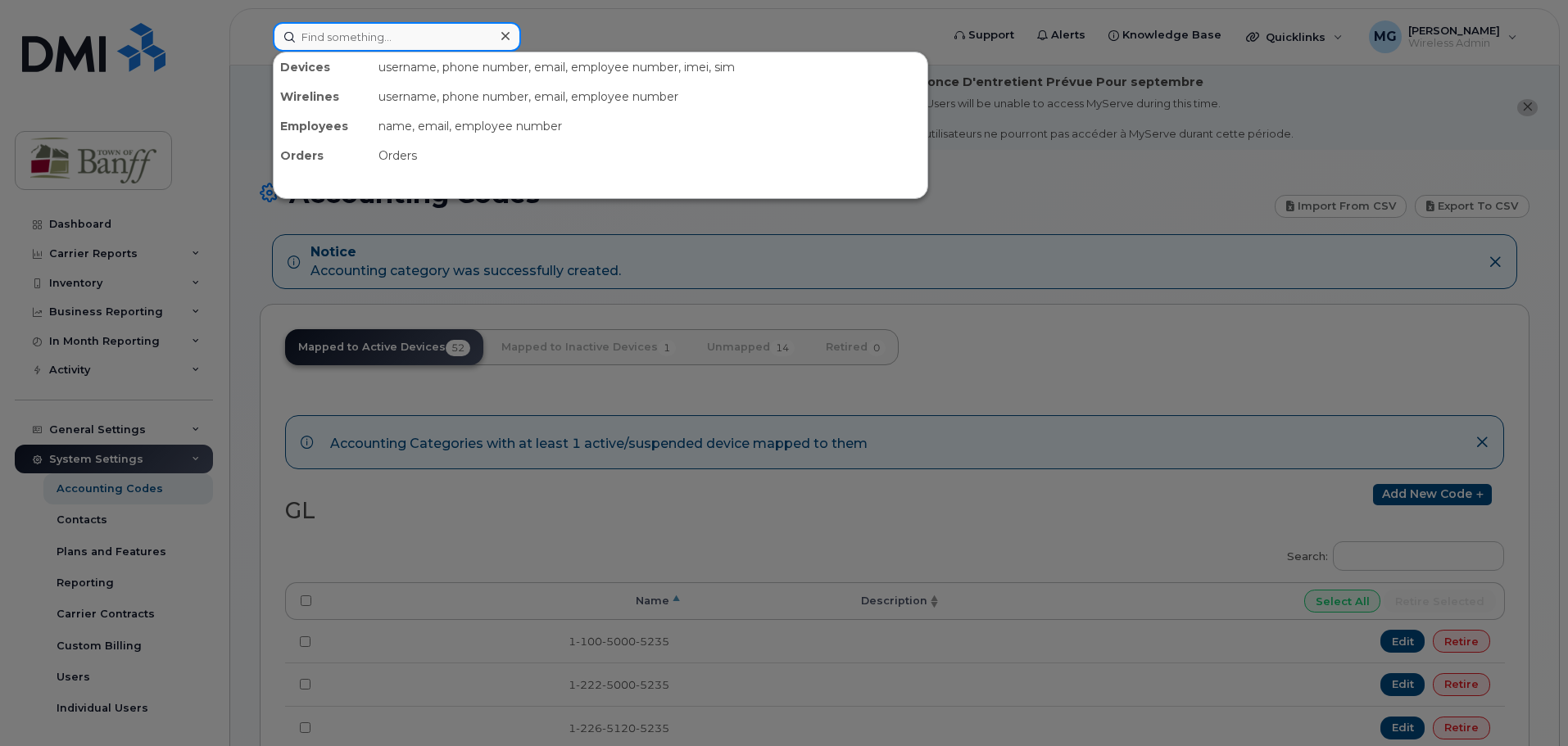
click at [381, 29] on input at bounding box center [396, 37] width 248 height 29
type input "ralph"
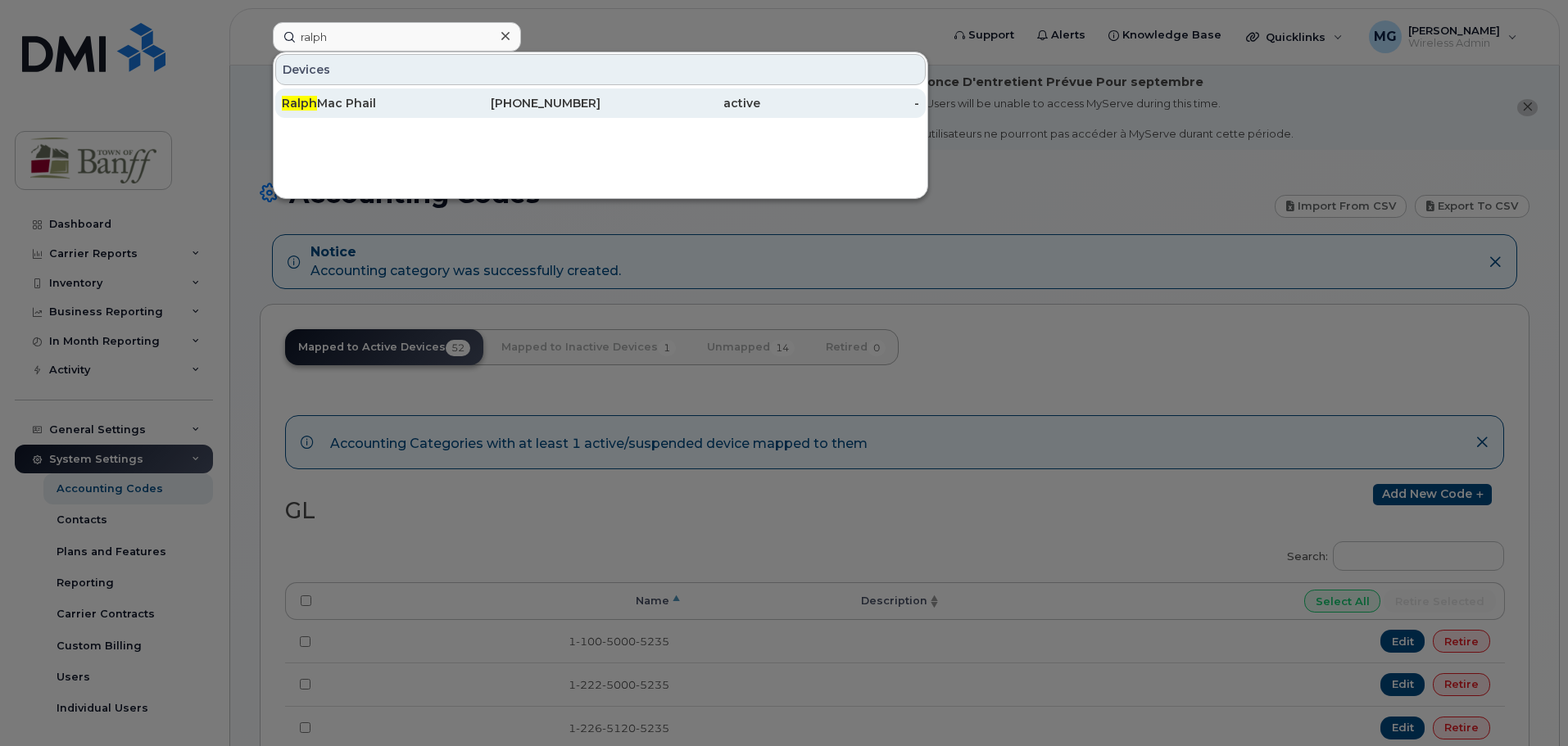
click at [339, 112] on div "Ralph Mac Phail" at bounding box center [362, 102] width 159 height 29
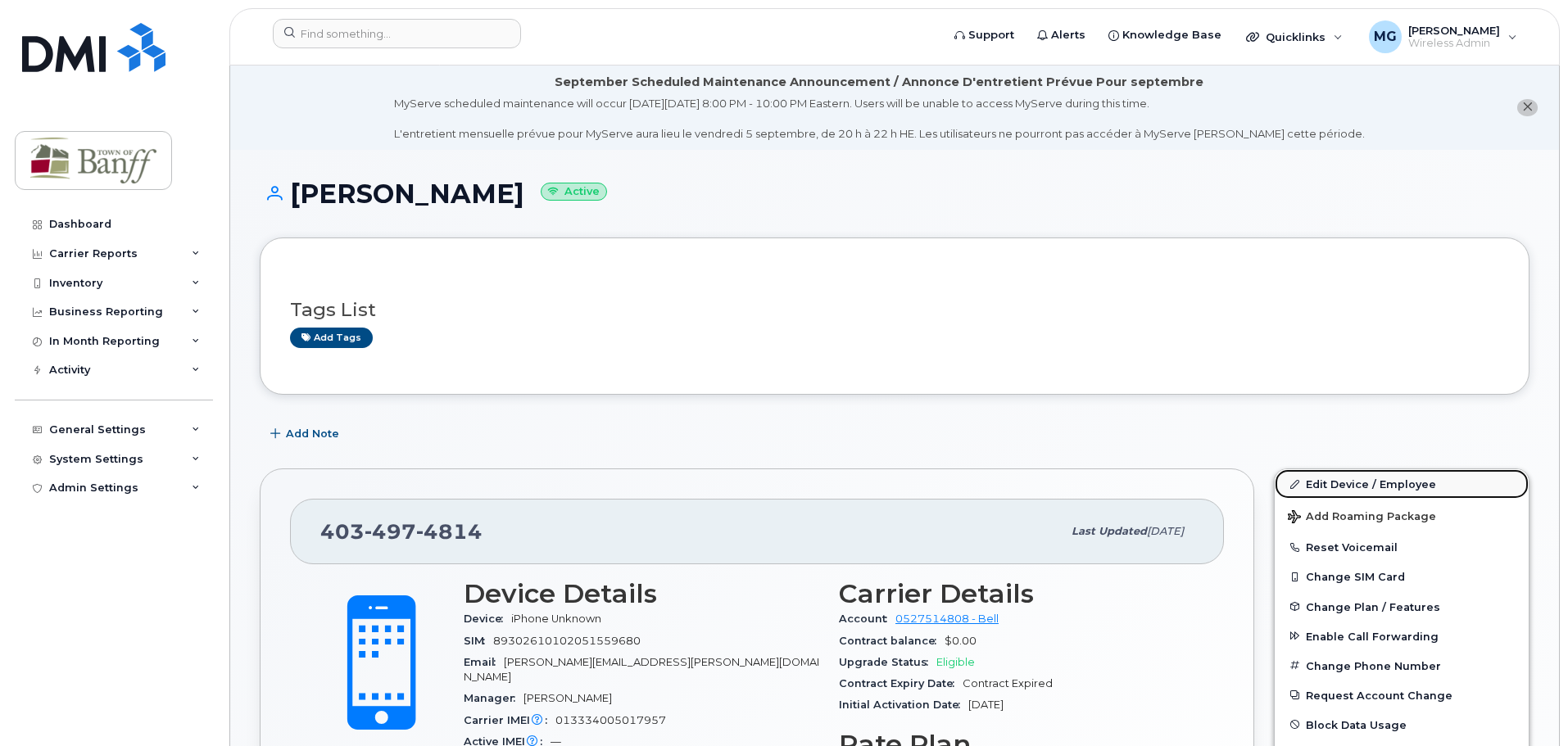
click at [1338, 482] on link "Edit Device / Employee" at bounding box center [1401, 484] width 254 height 29
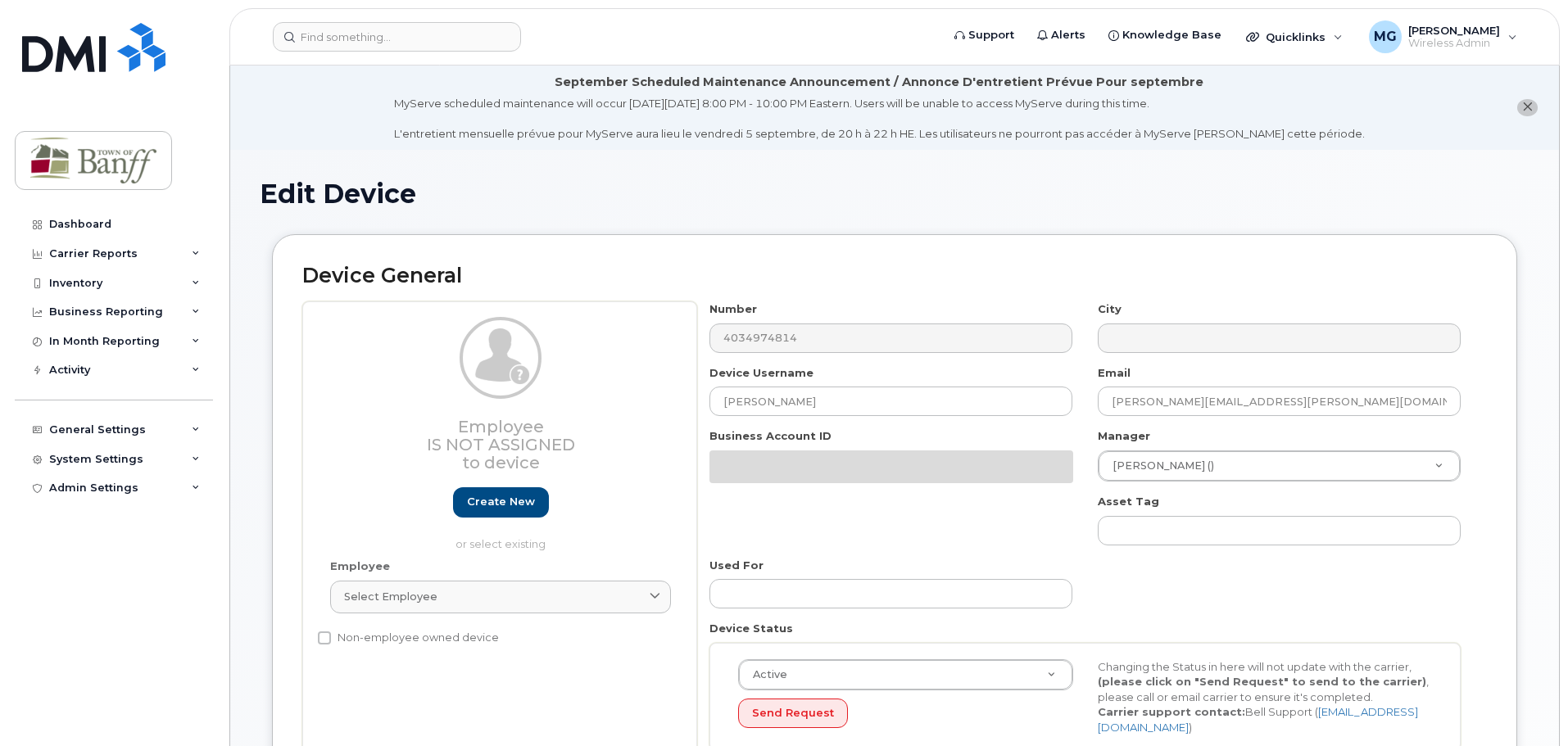
select select "7590689"
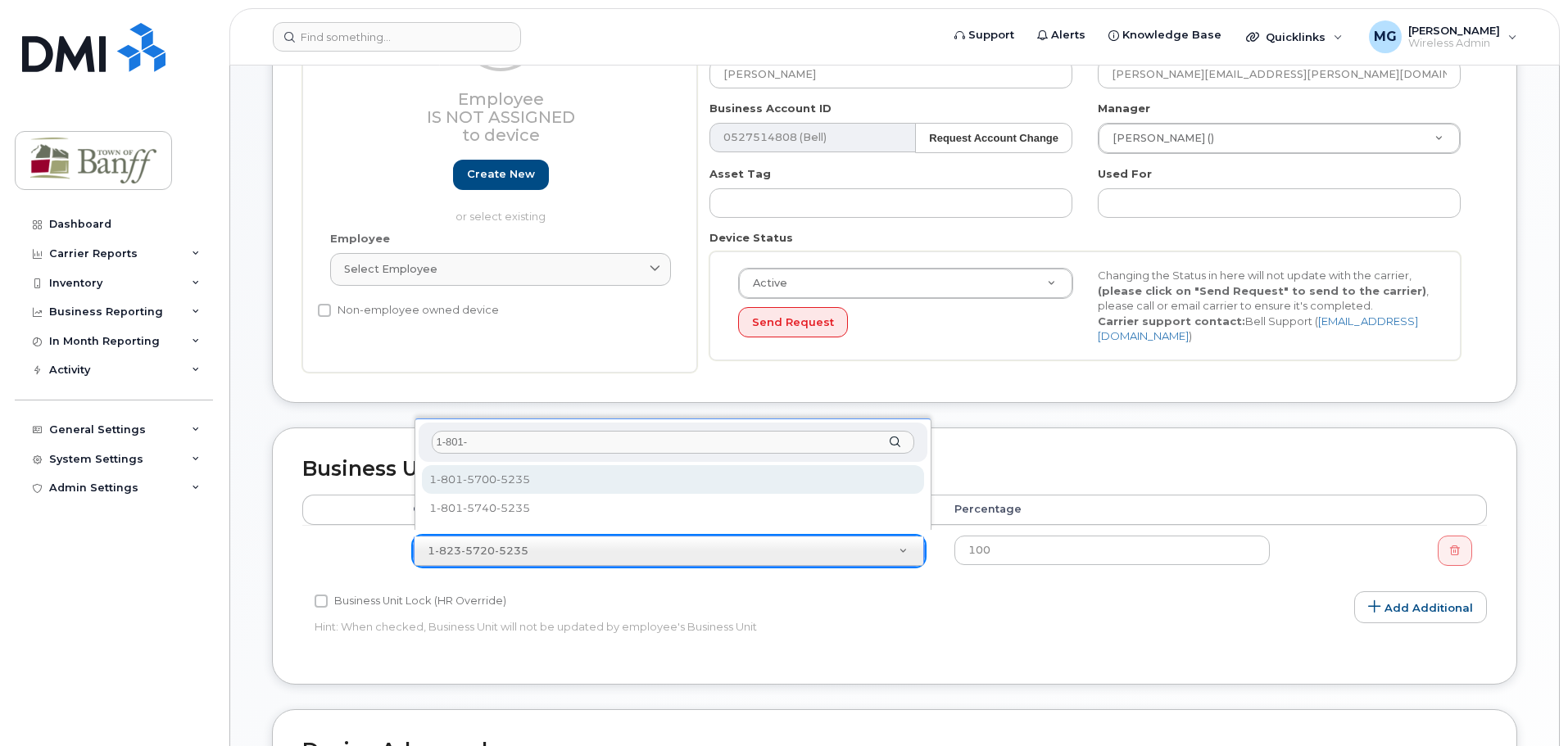
type input "1-801-"
select select "35995886"
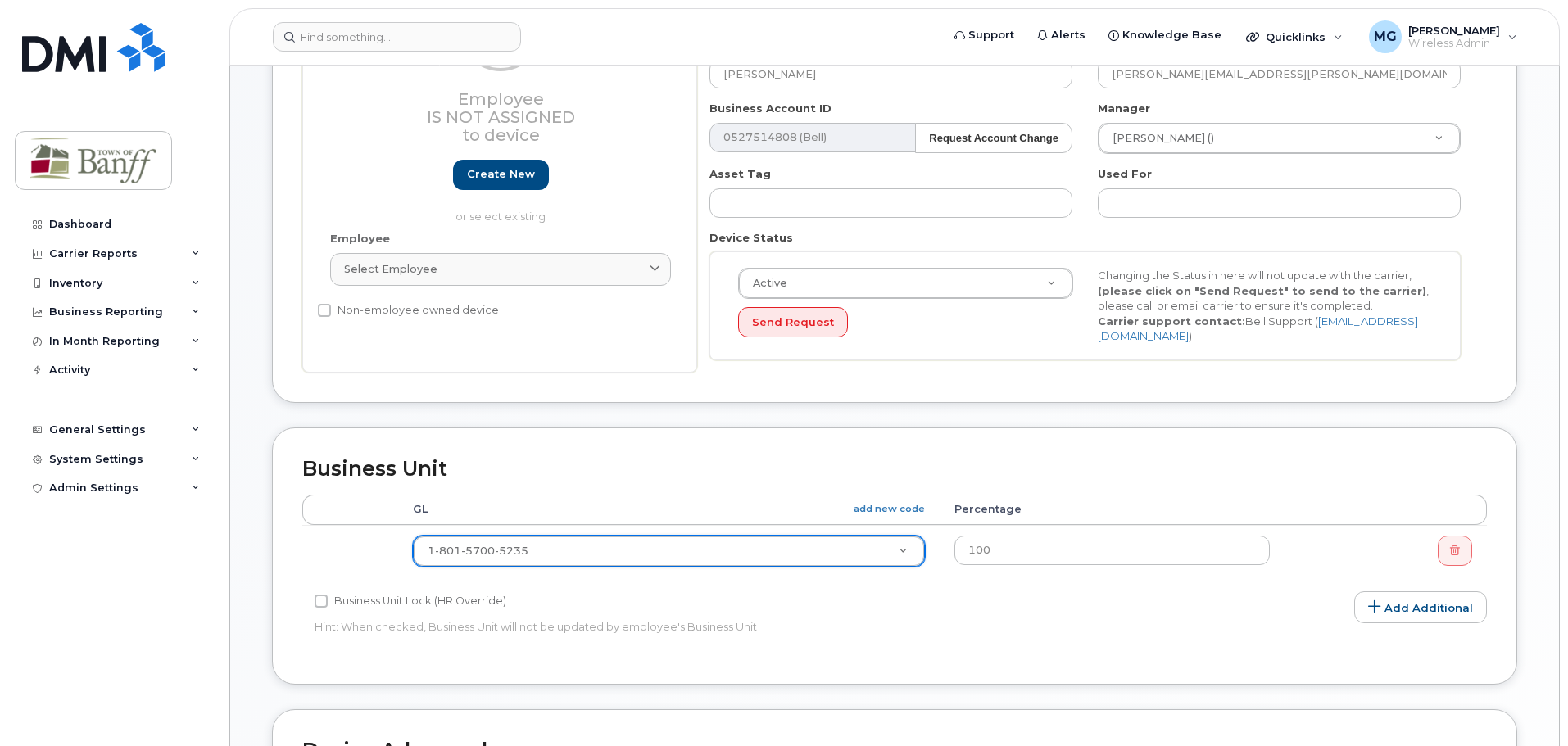
click at [1155, 625] on div "Accounting Categories Rules Accounting categories percentages must add up to 10…" at bounding box center [895, 574] width 1185 height 159
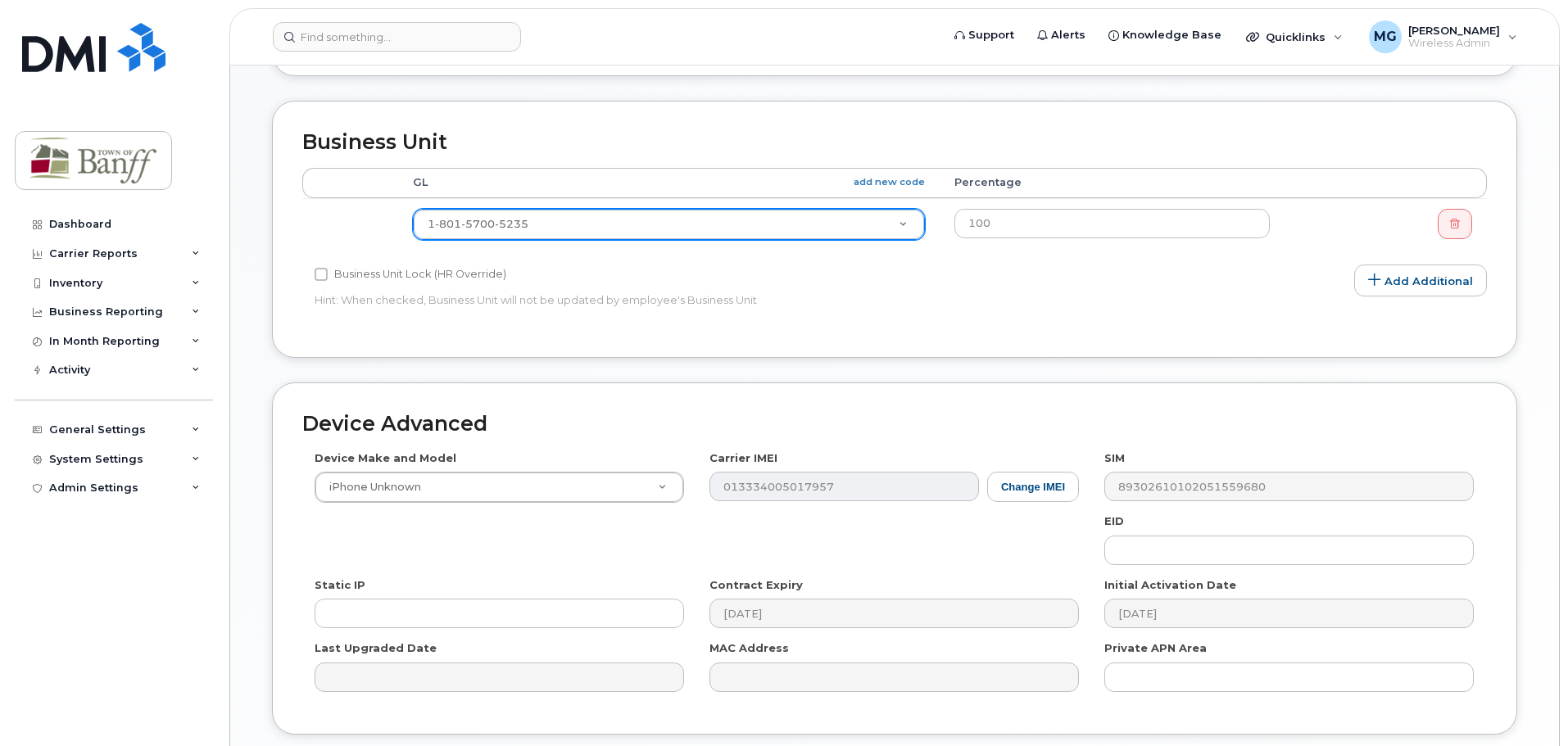
scroll to position [773, 0]
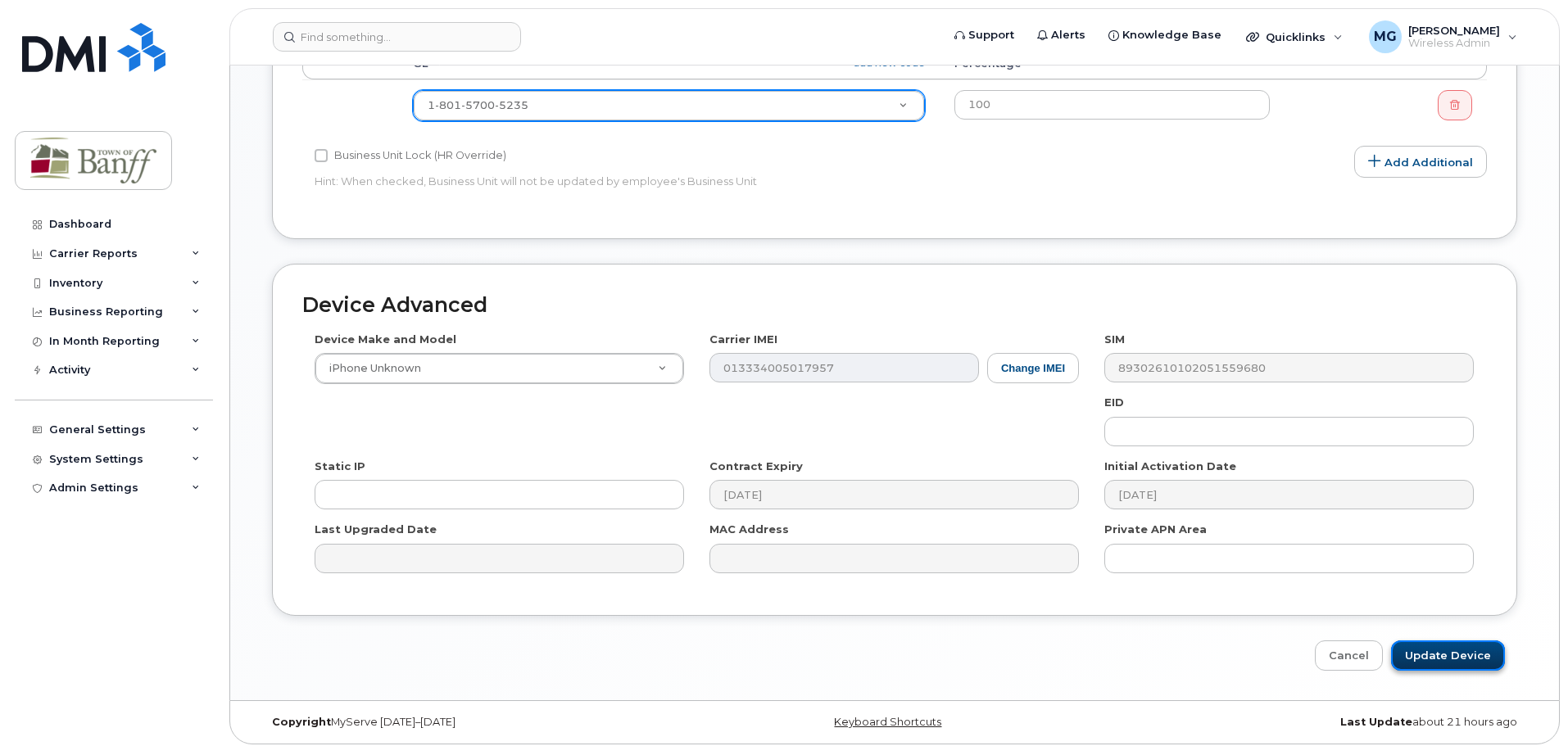
click at [1431, 654] on input "Update Device" at bounding box center [1447, 656] width 113 height 30
type input "Saving..."
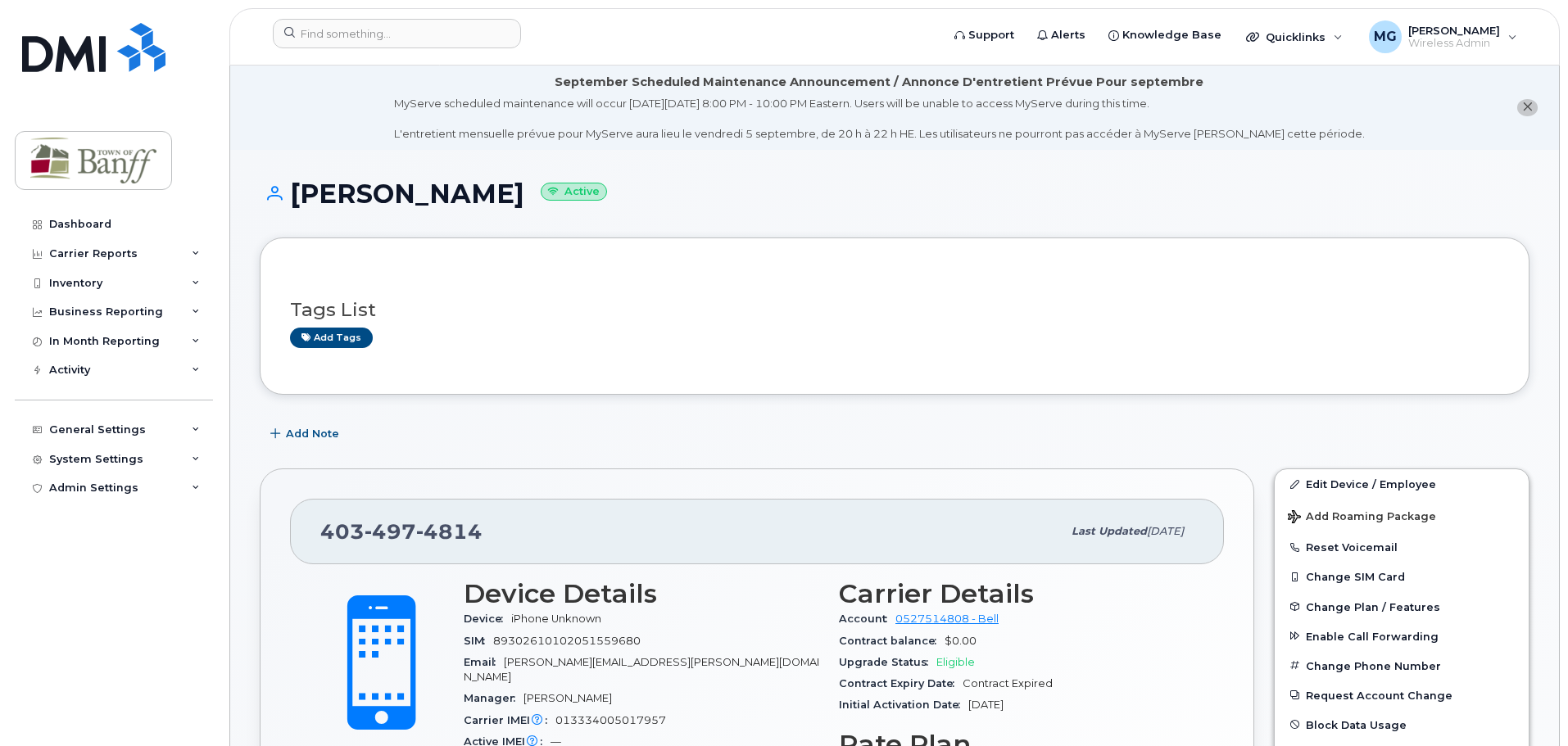
click at [278, 147] on li "September Scheduled Maintenance Announcement / Annonce D'entretient Prévue Pour…" at bounding box center [895, 108] width 1329 height 84
